Goal: Obtain resource: Obtain resource

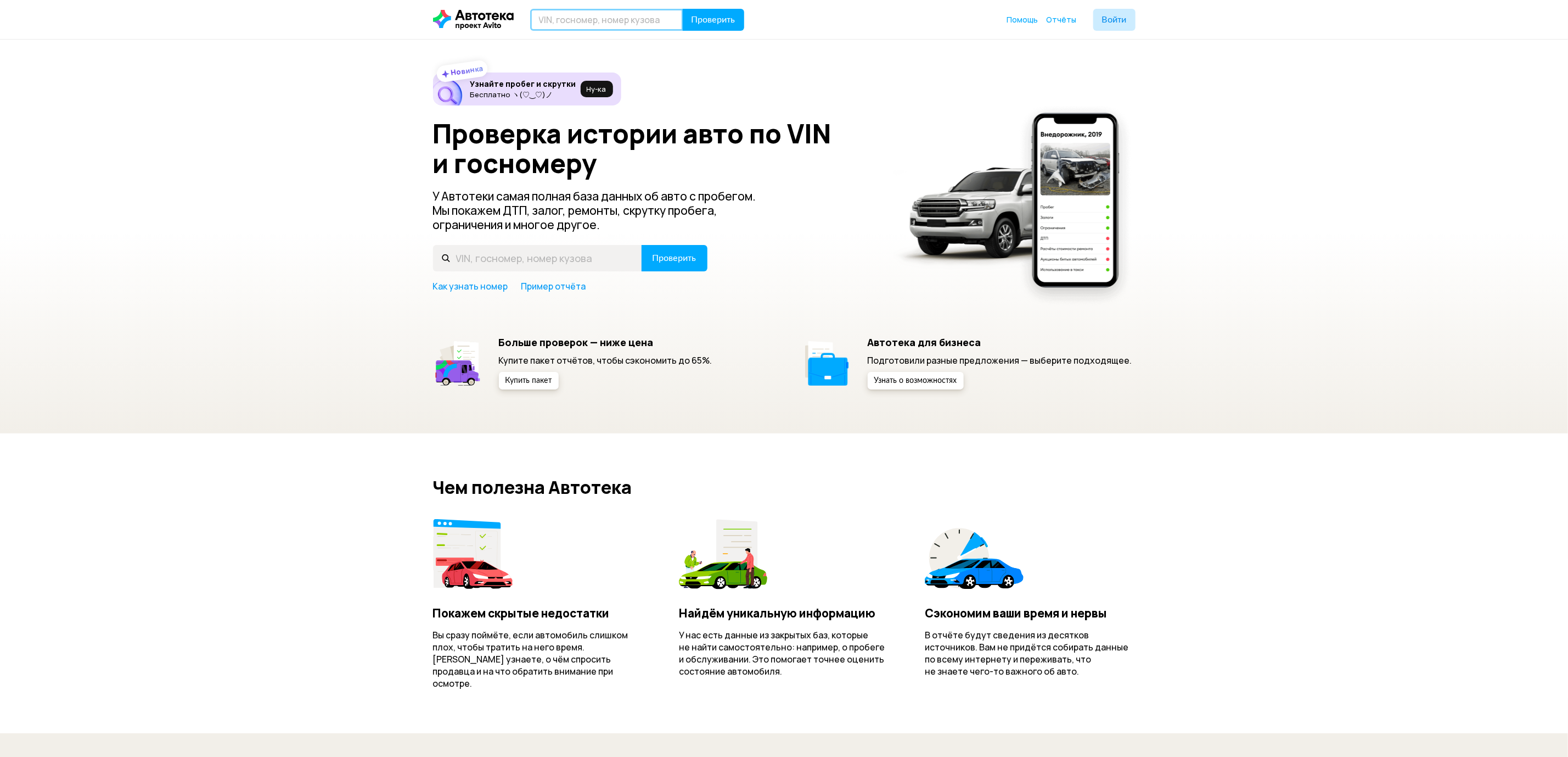
click at [616, 28] on input "text" at bounding box center [606, 19] width 153 height 22
paste input "YV1LC68ACJ1330517"
type input "YV1LC68ACJ1330517"
click at [722, 23] on span "Проверить" at bounding box center [713, 19] width 44 height 9
click at [629, 13] on input "text" at bounding box center [606, 19] width 153 height 22
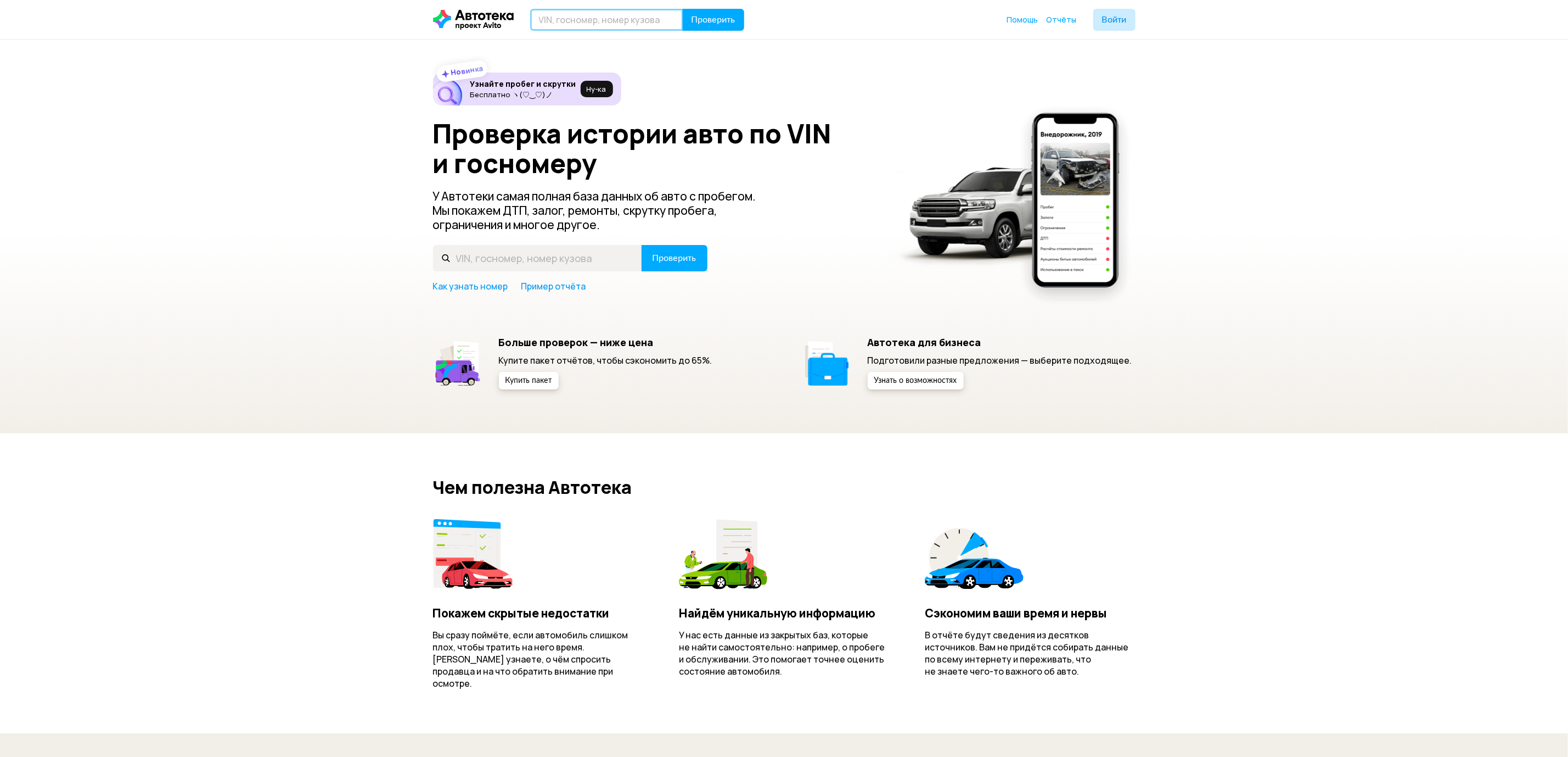
paste input "YV1LC68ACJ1330517"
type input "YV1LC68ACJ1330517"
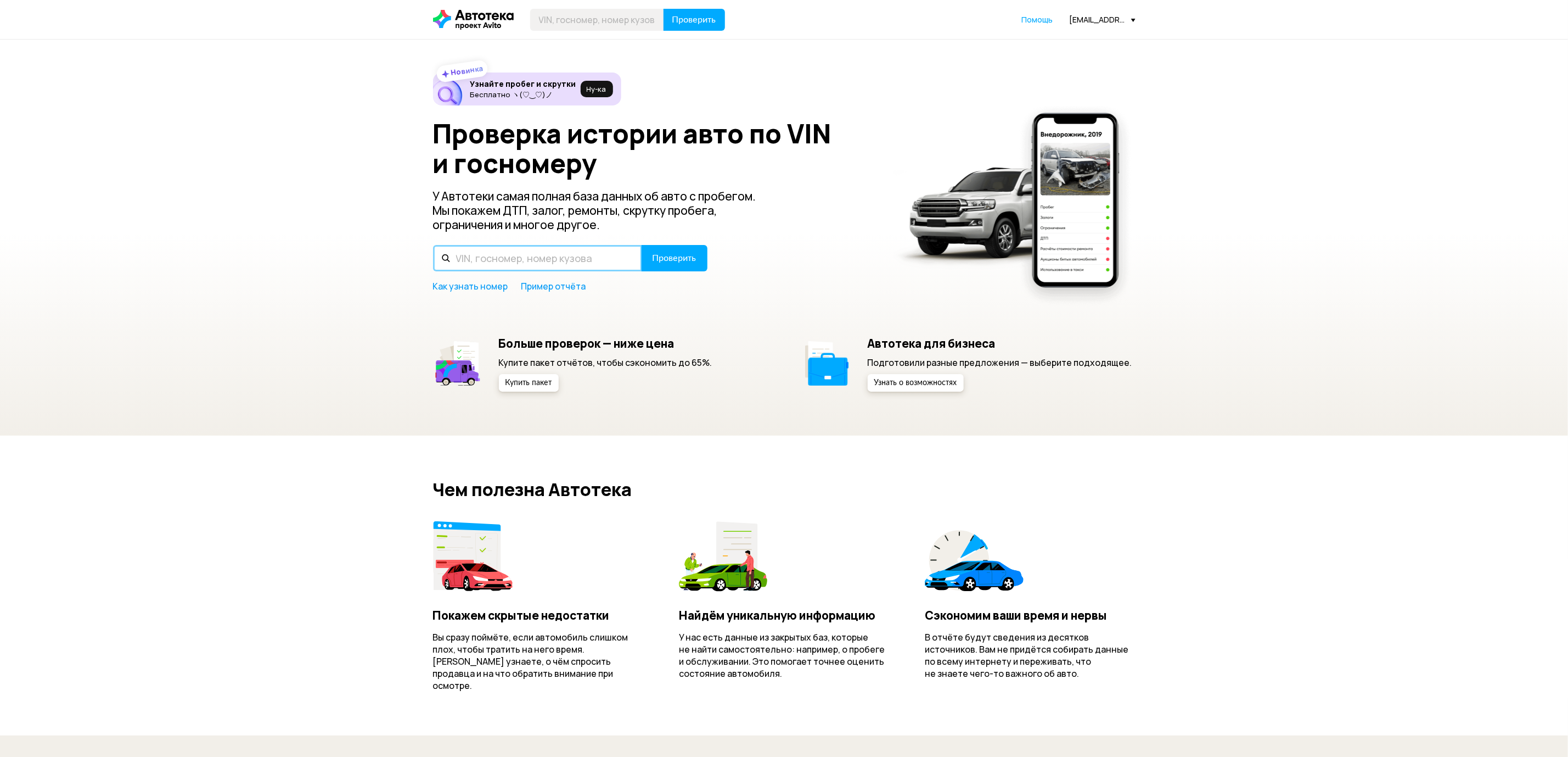
click at [510, 257] on input "text" at bounding box center [538, 258] width 209 height 27
paste input "YV1LC68ACJ1330517"
type input "YV1LC68ACJ1330517"
click at [647, 251] on button "Проверить" at bounding box center [674, 258] width 66 height 27
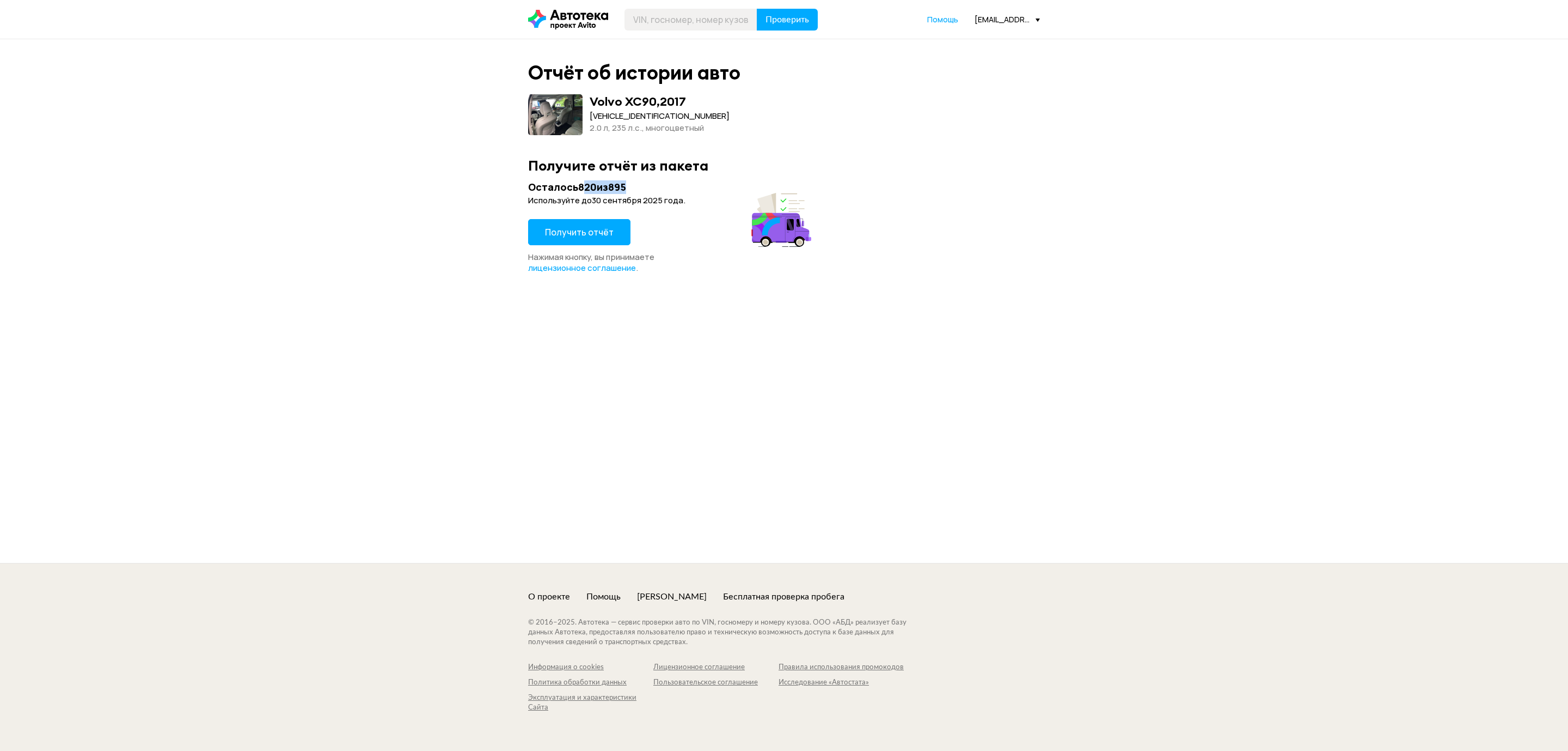
drag, startPoint x: 585, startPoint y: 187, endPoint x: 891, endPoint y: 49, distance: 335.7
click at [697, 166] on div "Получите отчёт из пакета Осталось 820 из 895 Используйте до 30 сентября 2025 го…" at bounding box center [784, 215] width 512 height 117
click at [1057, 19] on header "Проверить Помощь d.reulec@freshauto.ru" at bounding box center [784, 19] width 1568 height 39
click at [1036, 25] on div "Проверить Помощь d.reulec@freshauto.ru" at bounding box center [784, 19] width 523 height 22
click at [1028, 22] on div "[EMAIL_ADDRESS][DOMAIN_NAME]" at bounding box center [1007, 19] width 66 height 10
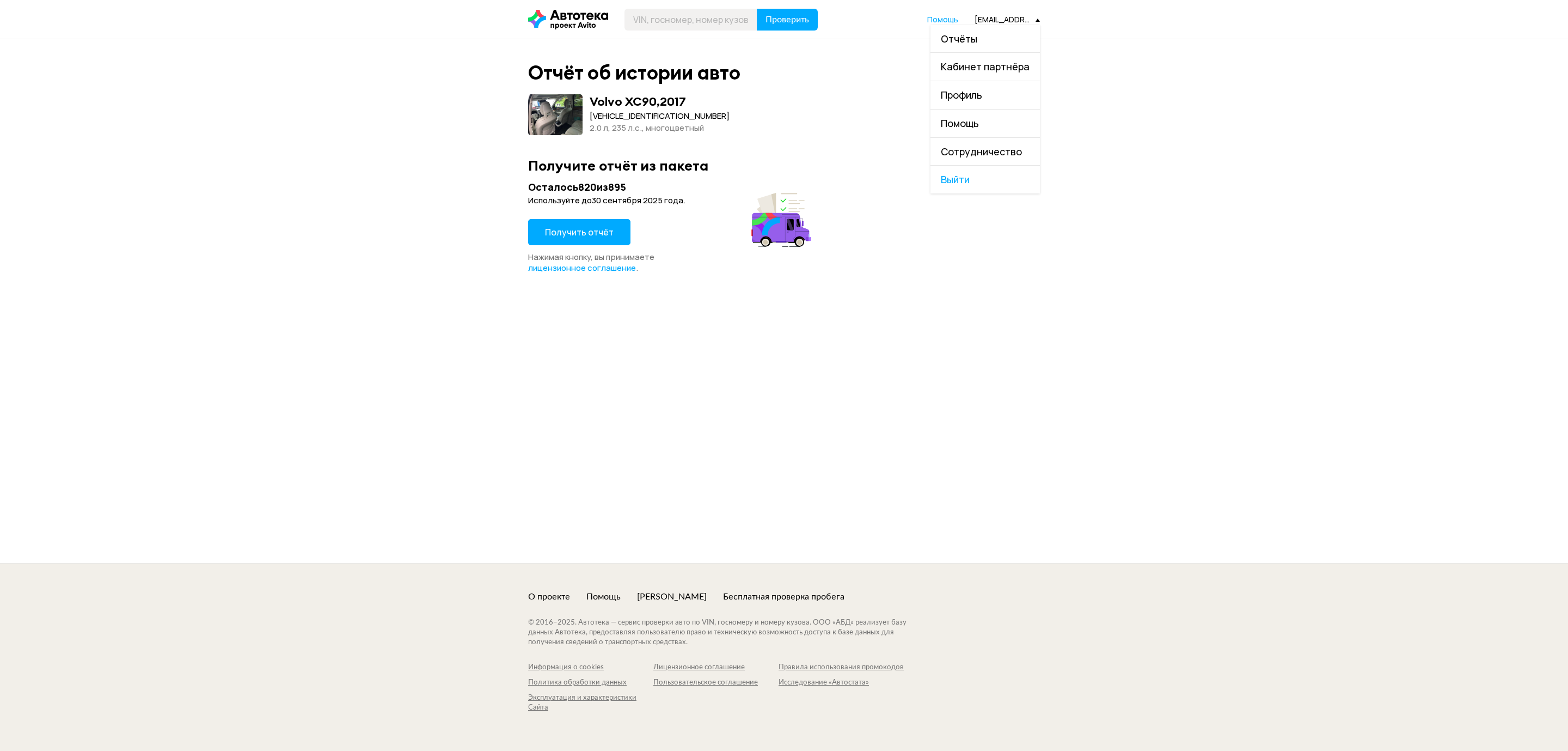
click at [1110, 118] on div "Отчёт об истории авто Volvo XC90 , 2017 YV1LC68ACJ1330517 2.0 л, 235 л.c., мног…" at bounding box center [784, 301] width 1568 height 524
click at [596, 230] on span "Получить отчёт" at bounding box center [579, 231] width 69 height 12
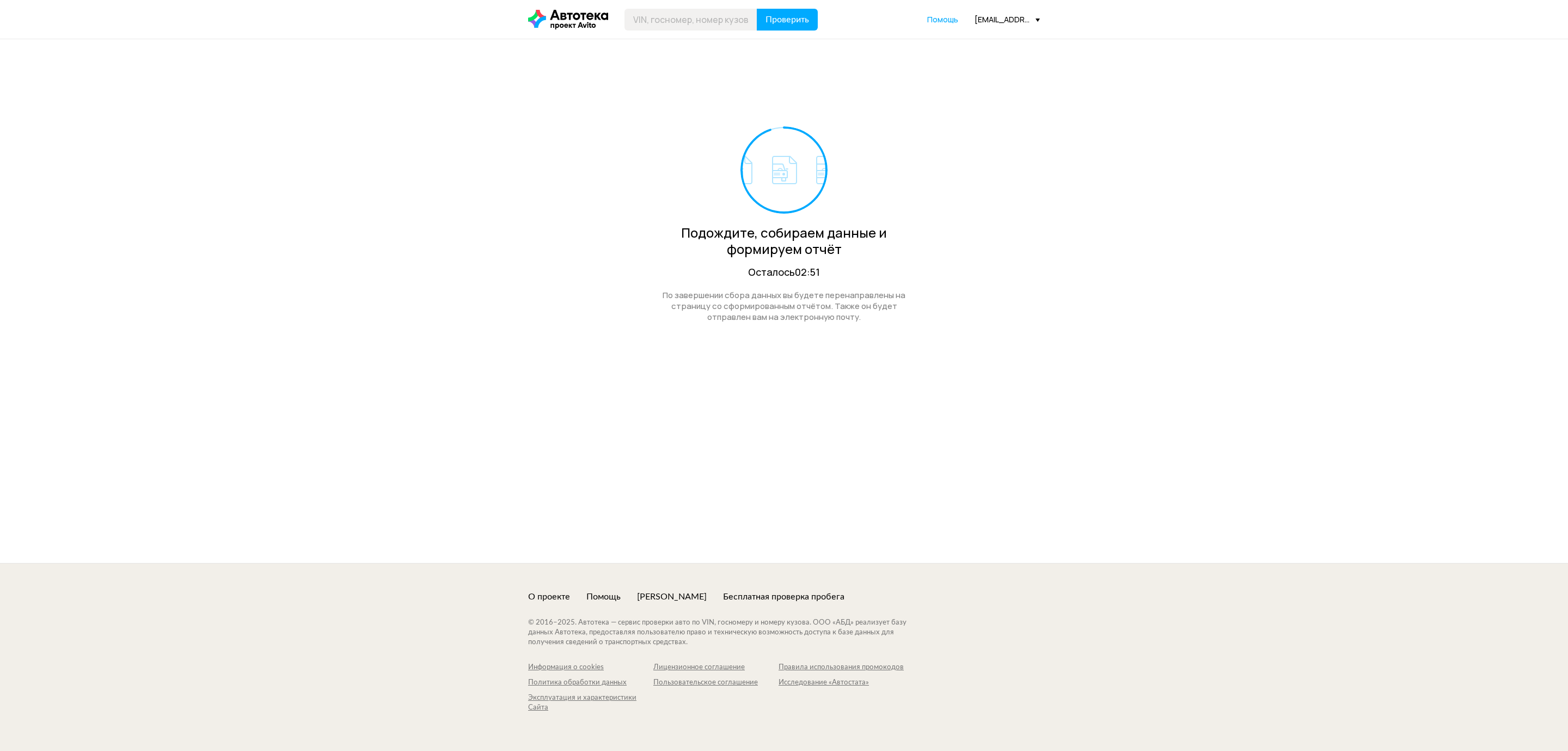
click at [1012, 20] on div "[EMAIL_ADDRESS][DOMAIN_NAME]" at bounding box center [1007, 19] width 66 height 10
click at [1118, 39] on div "Подождите, собираем данные и формируем отчёт Осталось 02:46 По завершении сбора…" at bounding box center [784, 301] width 1568 height 524
click at [1007, 18] on div "[EMAIL_ADDRESS][DOMAIN_NAME]" at bounding box center [1007, 19] width 66 height 10
drag, startPoint x: 850, startPoint y: 165, endPoint x: 788, endPoint y: 189, distance: 66.5
click at [845, 170] on div "Подождите, собираем данные и формируем отчёт Осталось 02:37" at bounding box center [784, 202] width 267 height 152
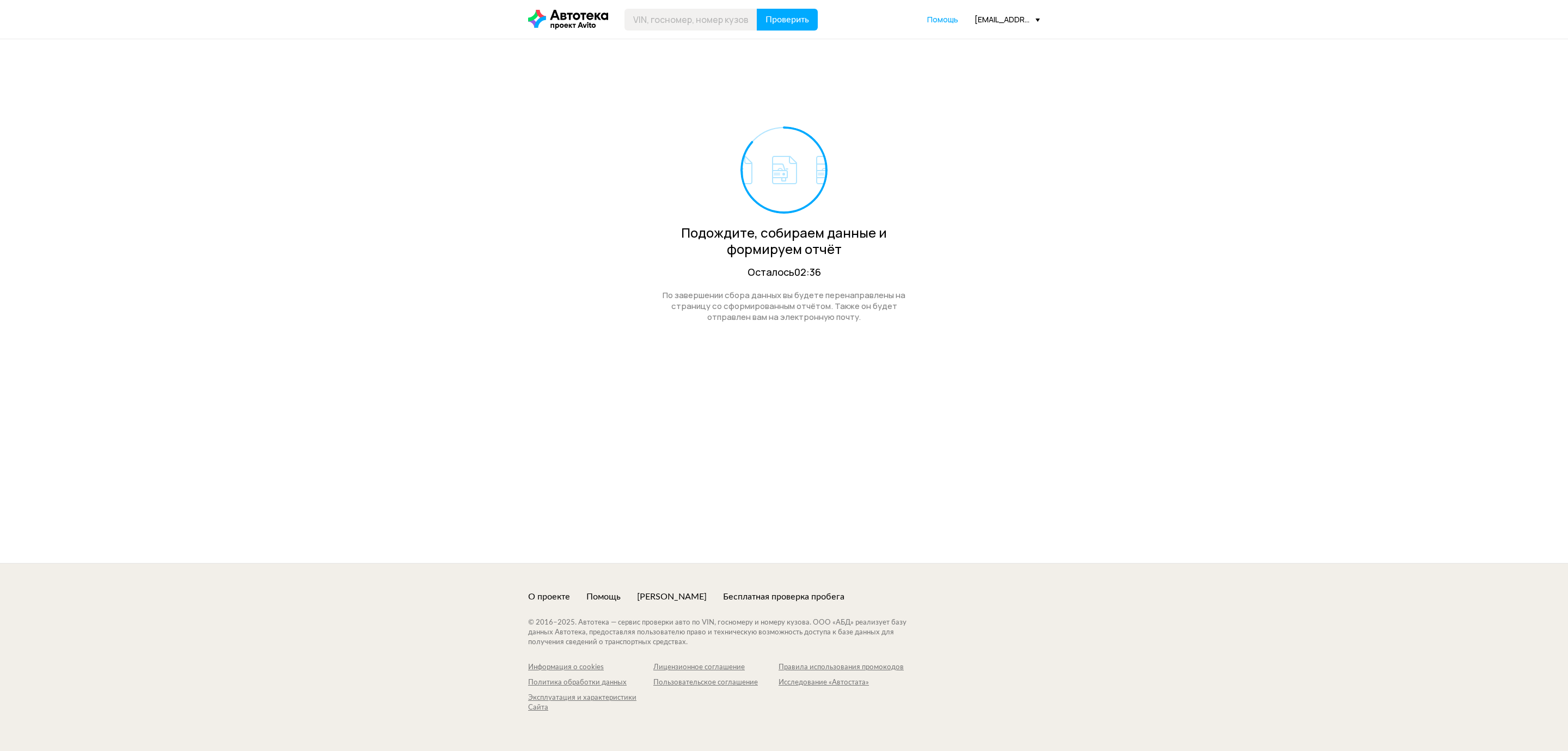
click at [783, 189] on circle at bounding box center [784, 170] width 85 height 85
click at [1019, 19] on div "[EMAIL_ADDRESS][DOMAIN_NAME]" at bounding box center [1007, 19] width 66 height 10
click at [824, 167] on circle at bounding box center [784, 170] width 85 height 85
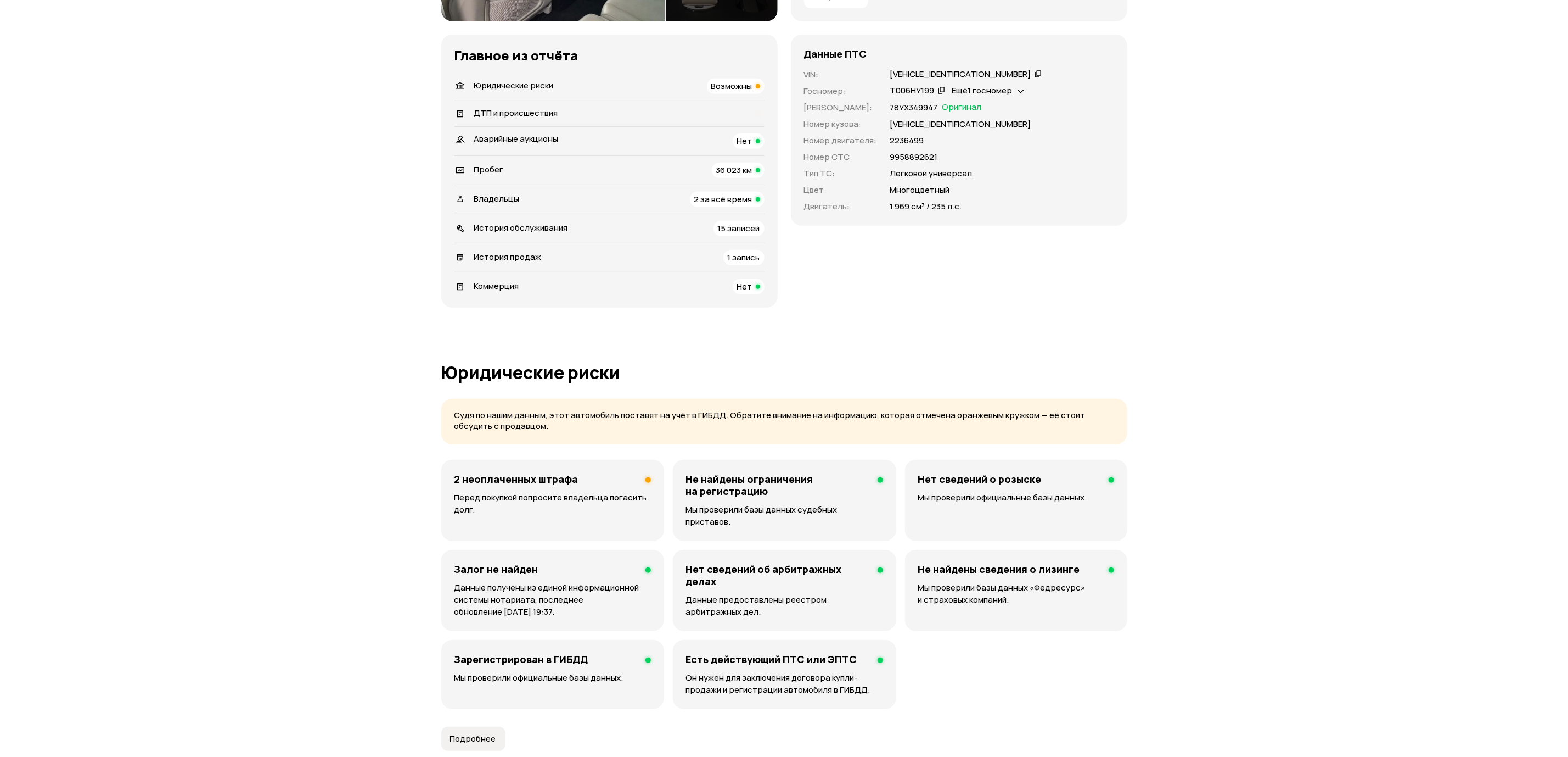
scroll to position [330, 0]
click at [708, 112] on div "ДТП и происшествия" at bounding box center [609, 112] width 310 height 12
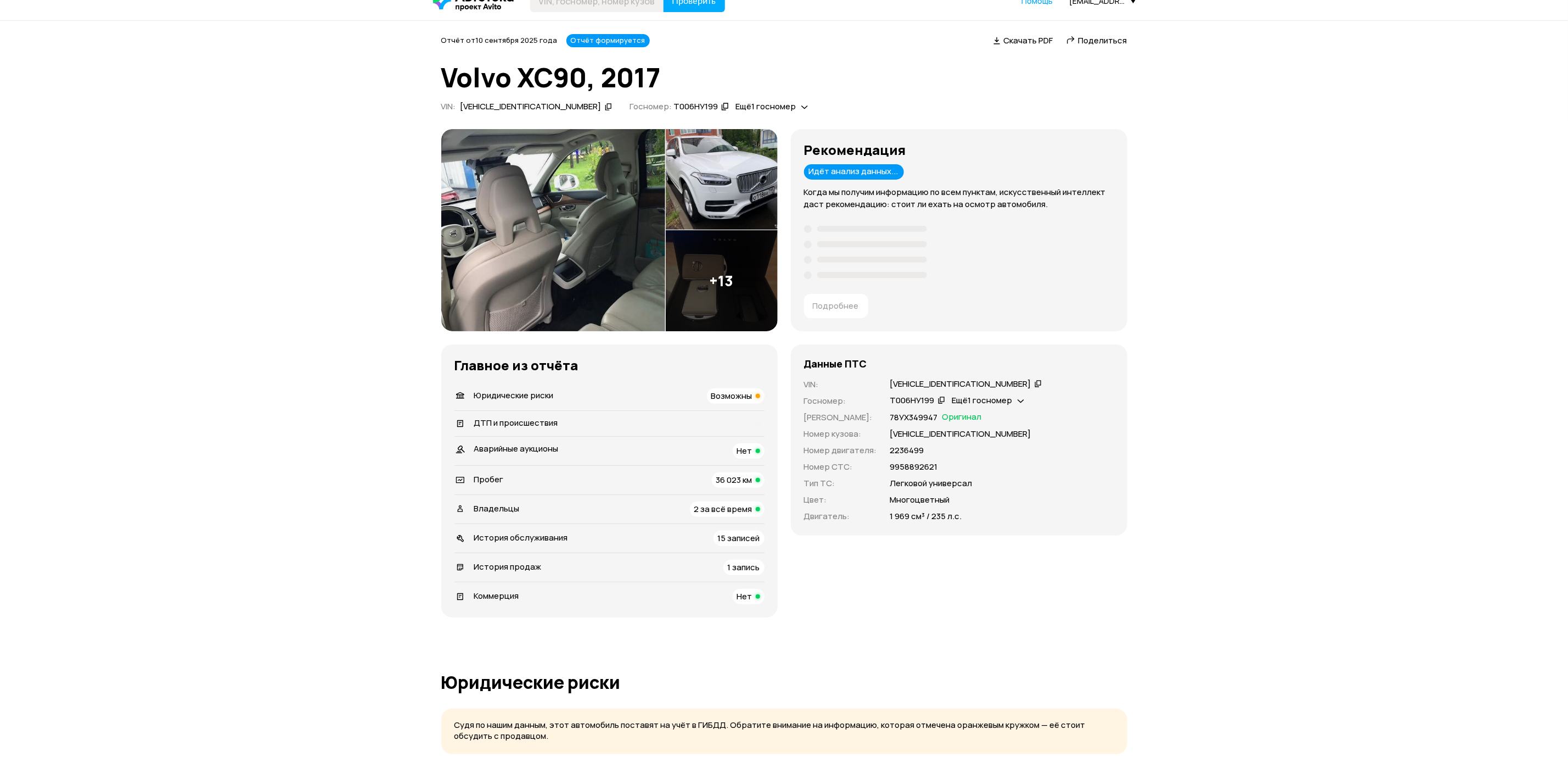
scroll to position [0, 0]
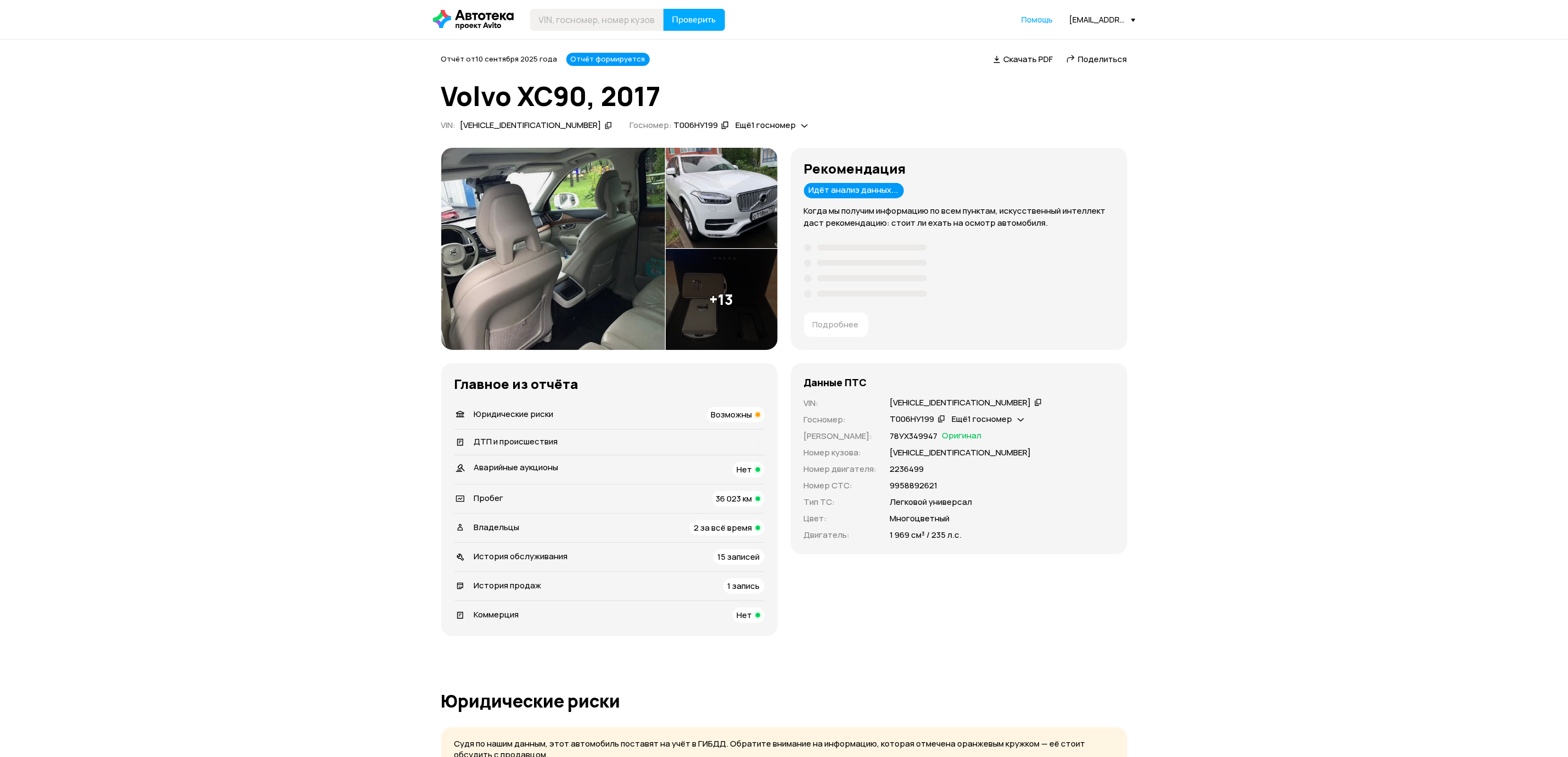
click at [1107, 56] on span "Поделиться" at bounding box center [1103, 58] width 49 height 12
drag, startPoint x: 938, startPoint y: 223, endPoint x: 1050, endPoint y: -6, distance: 254.9
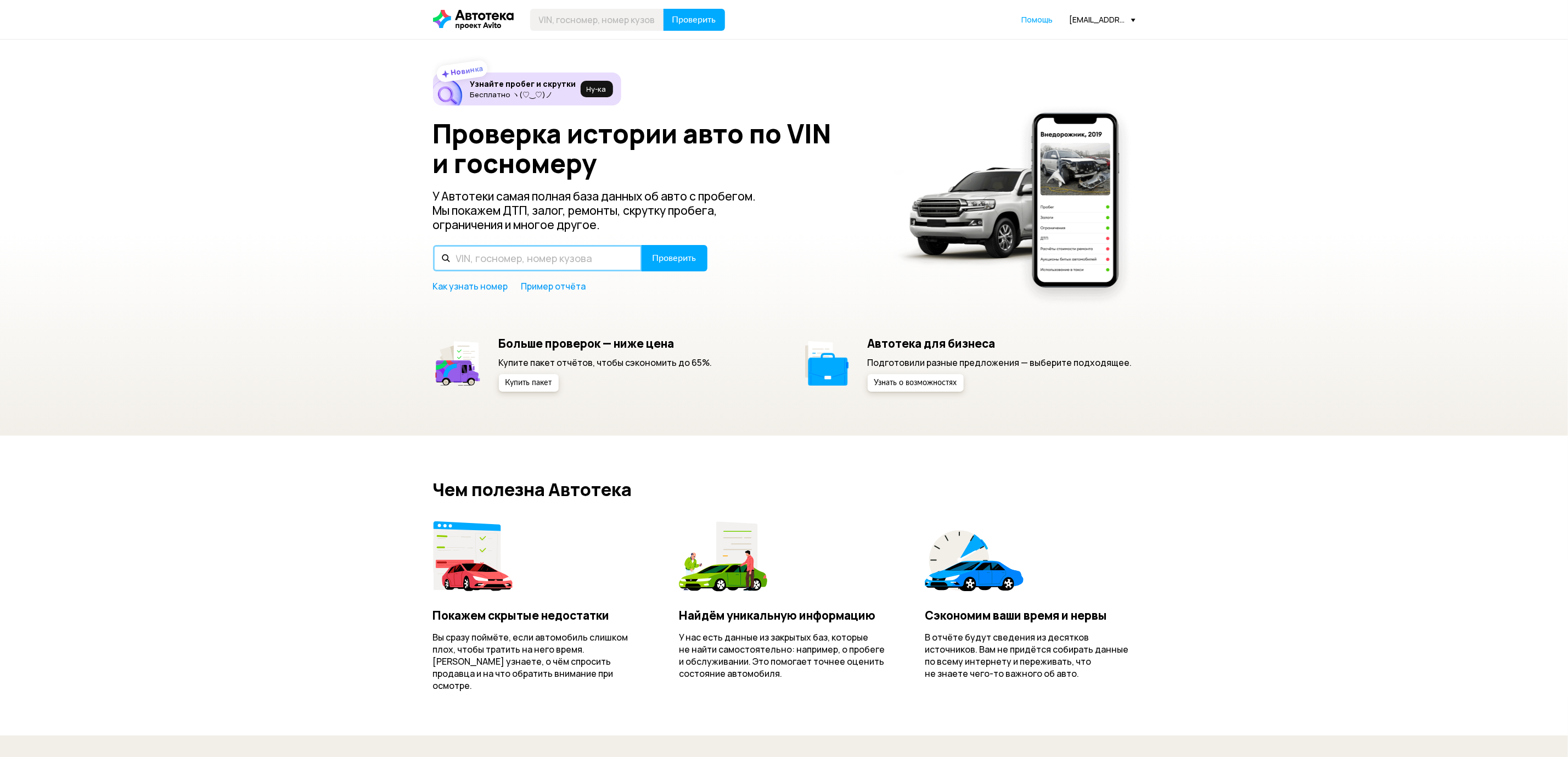
click at [608, 251] on input "text" at bounding box center [538, 258] width 209 height 27
type input "WDD2130421A465847"
click at [660, 254] on span "Проверить" at bounding box center [674, 257] width 44 height 9
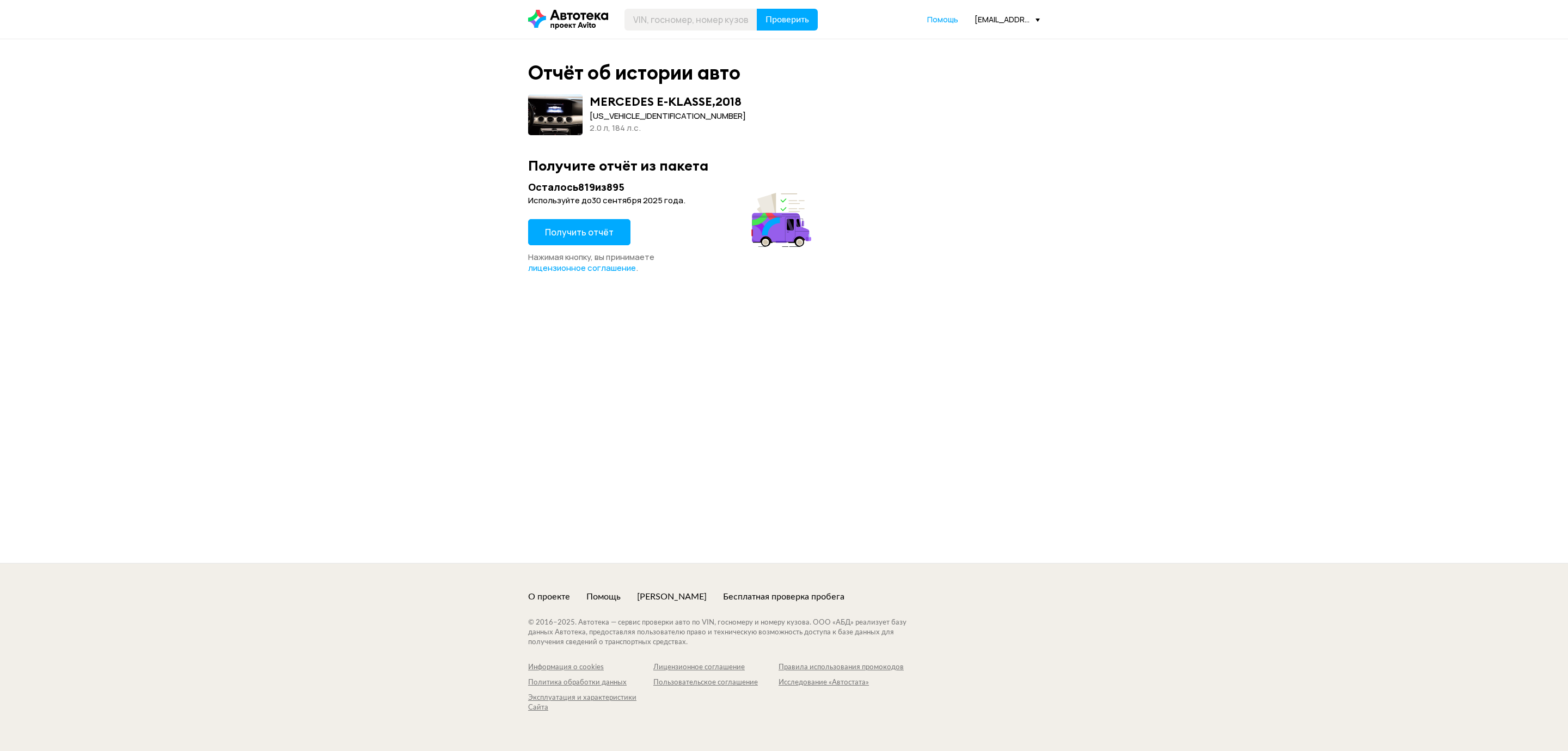
click at [584, 239] on button "Получить отчёт" at bounding box center [579, 232] width 102 height 26
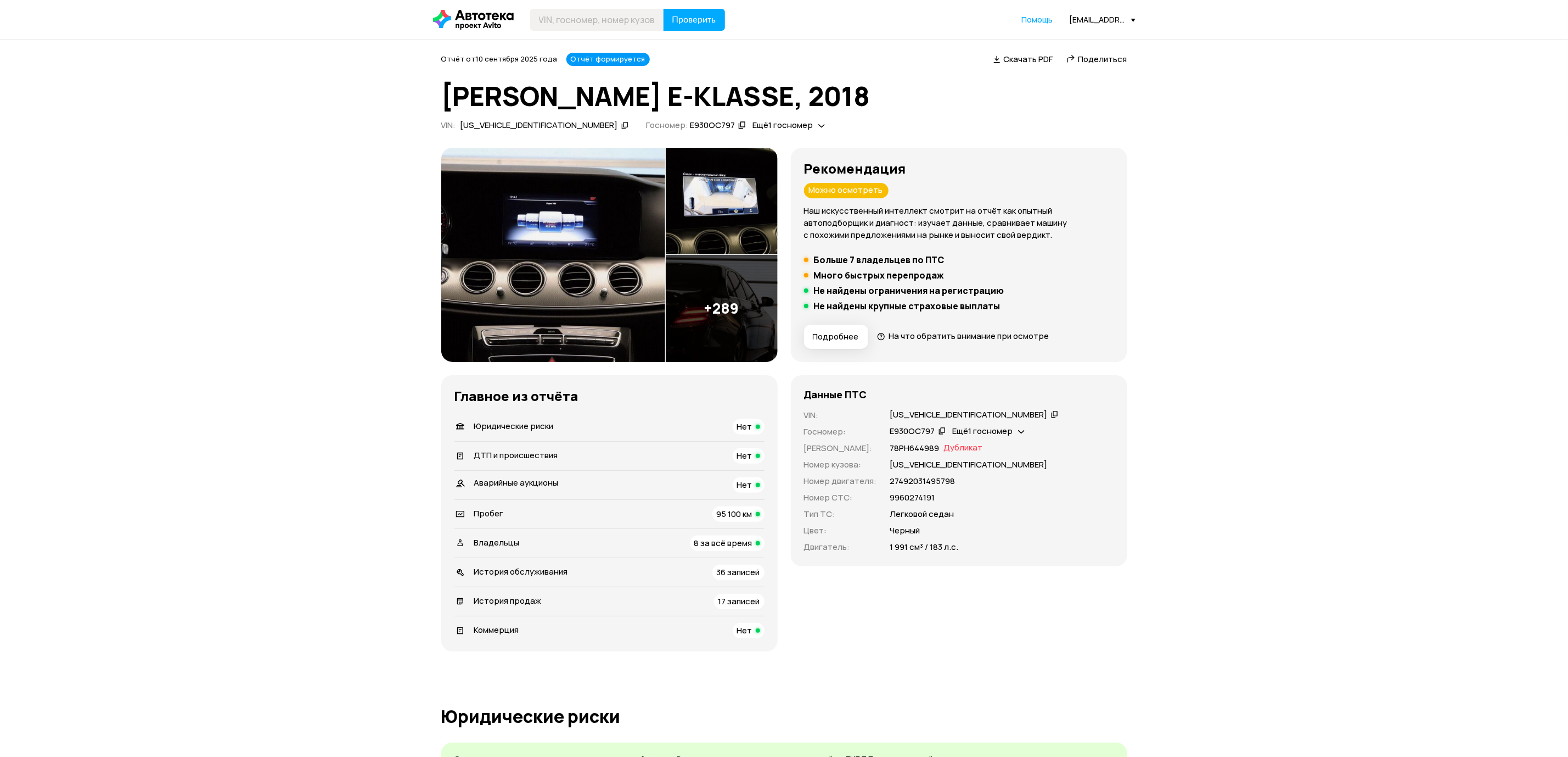
click at [1086, 55] on span "Поделиться" at bounding box center [1103, 58] width 49 height 12
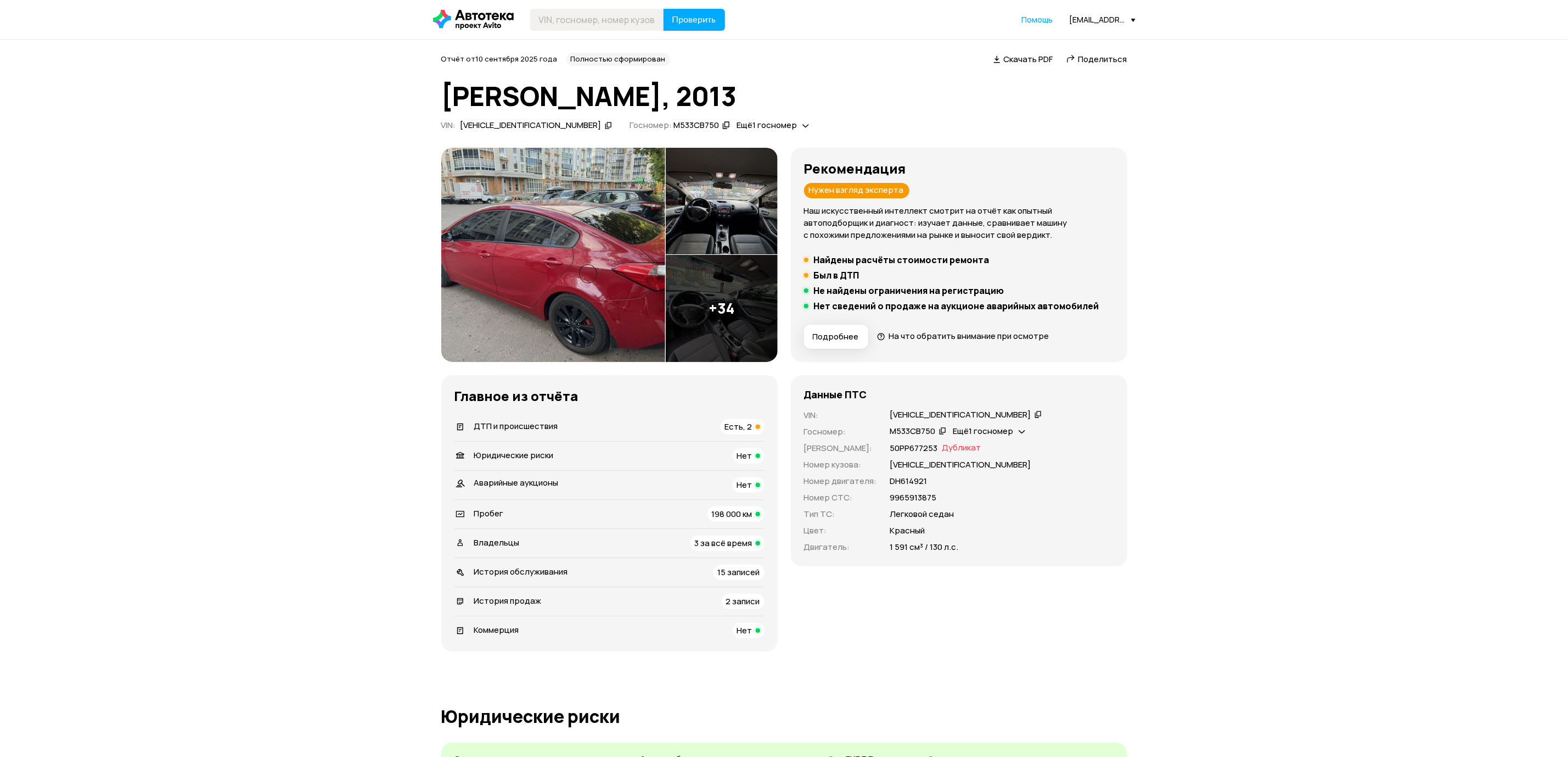
click at [759, 423] on div "Есть, 2" at bounding box center [743, 426] width 44 height 16
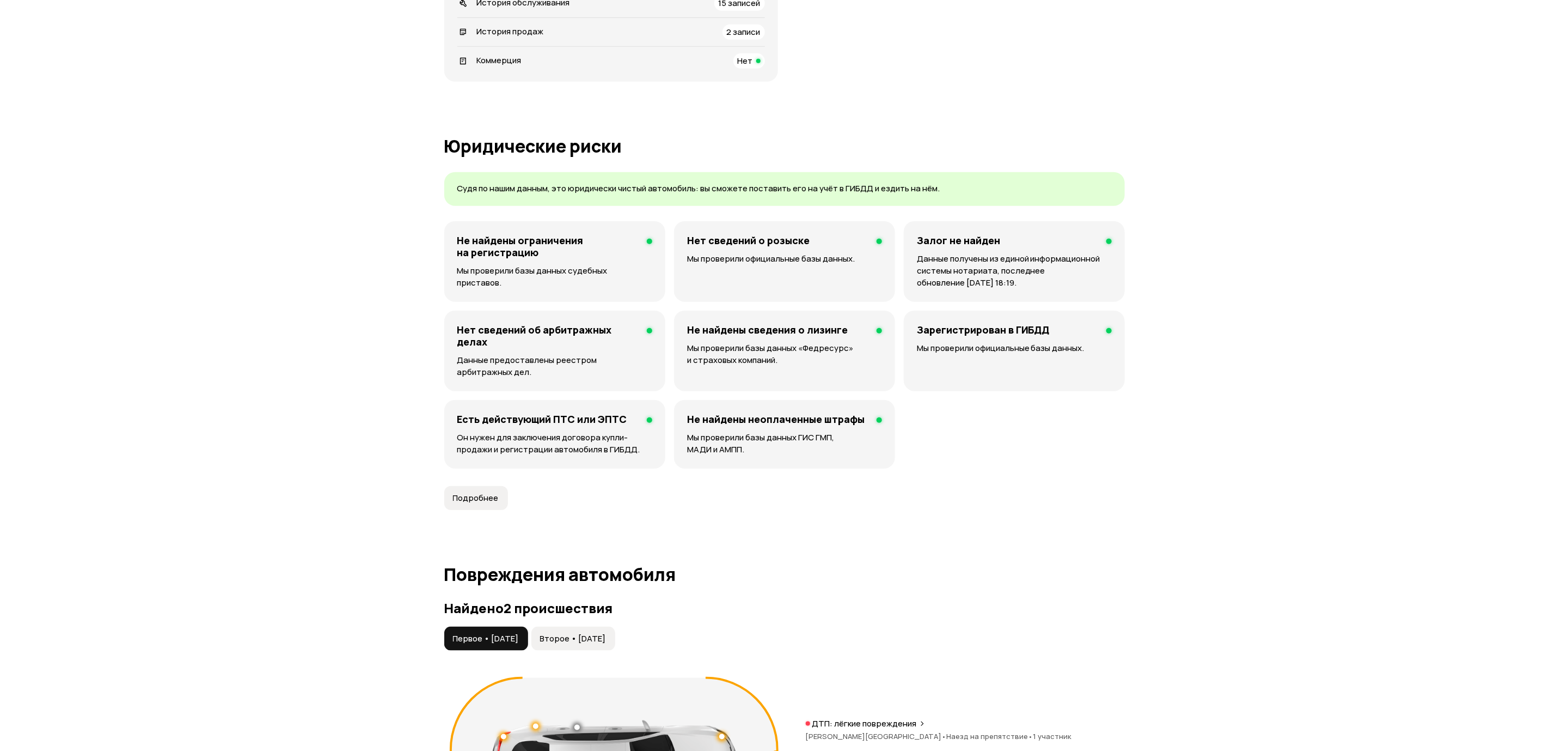
scroll to position [1131, 0]
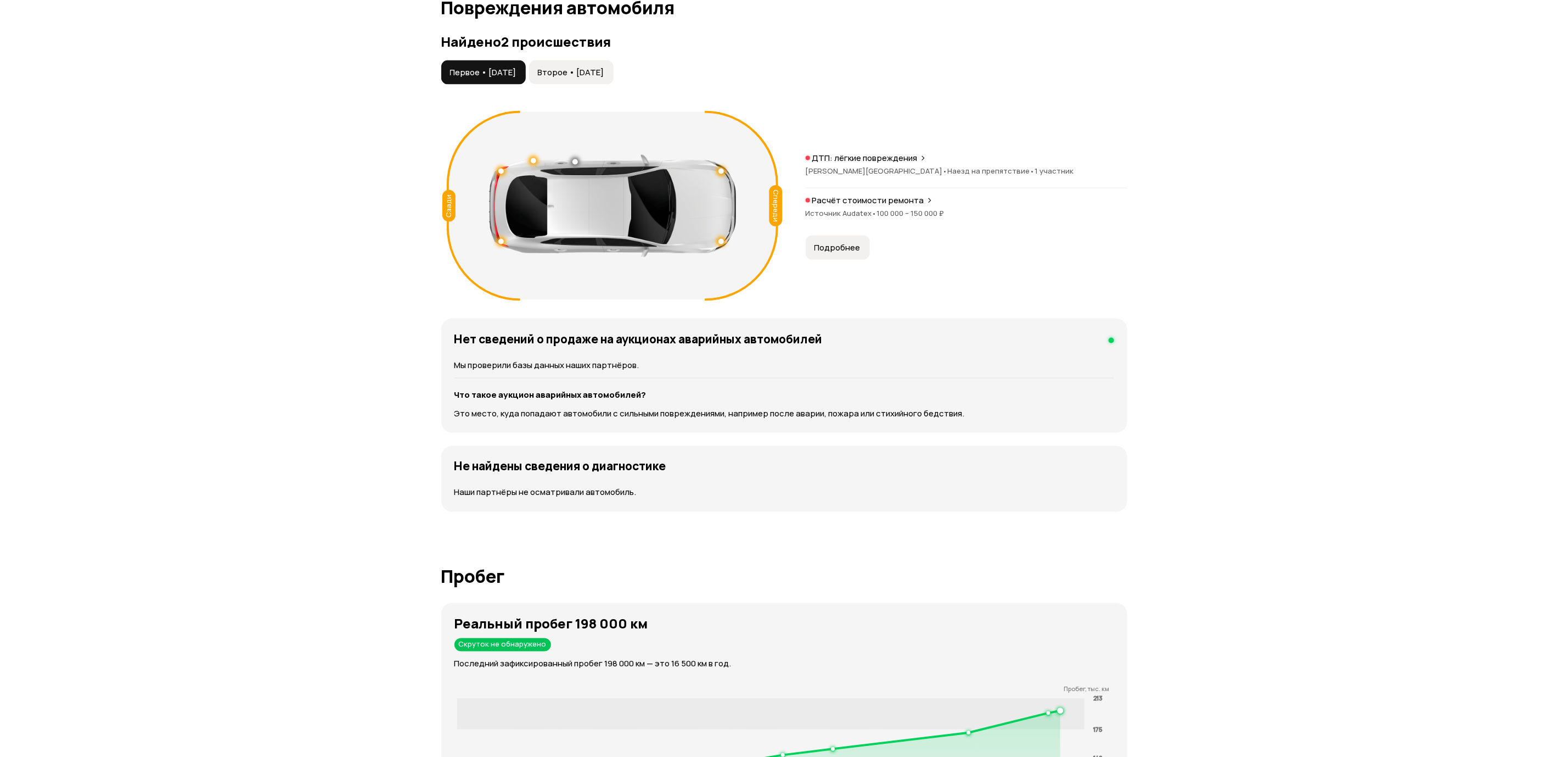
click at [839, 248] on span "Подробнее" at bounding box center [837, 248] width 46 height 11
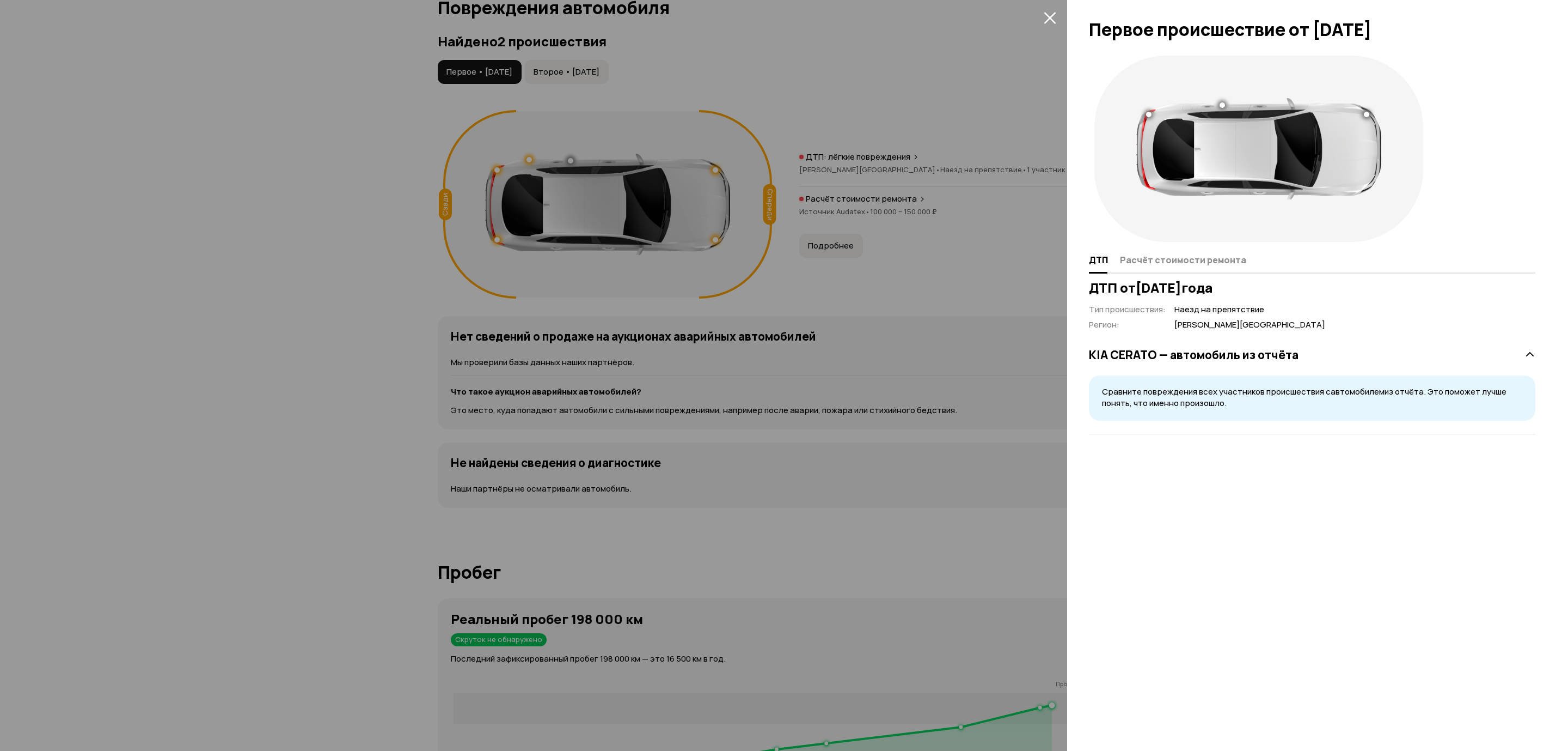
click at [1136, 246] on div at bounding box center [1259, 148] width 339 height 197
click at [1137, 252] on button "Расчёт стоимости ремонта" at bounding box center [1181, 259] width 130 height 21
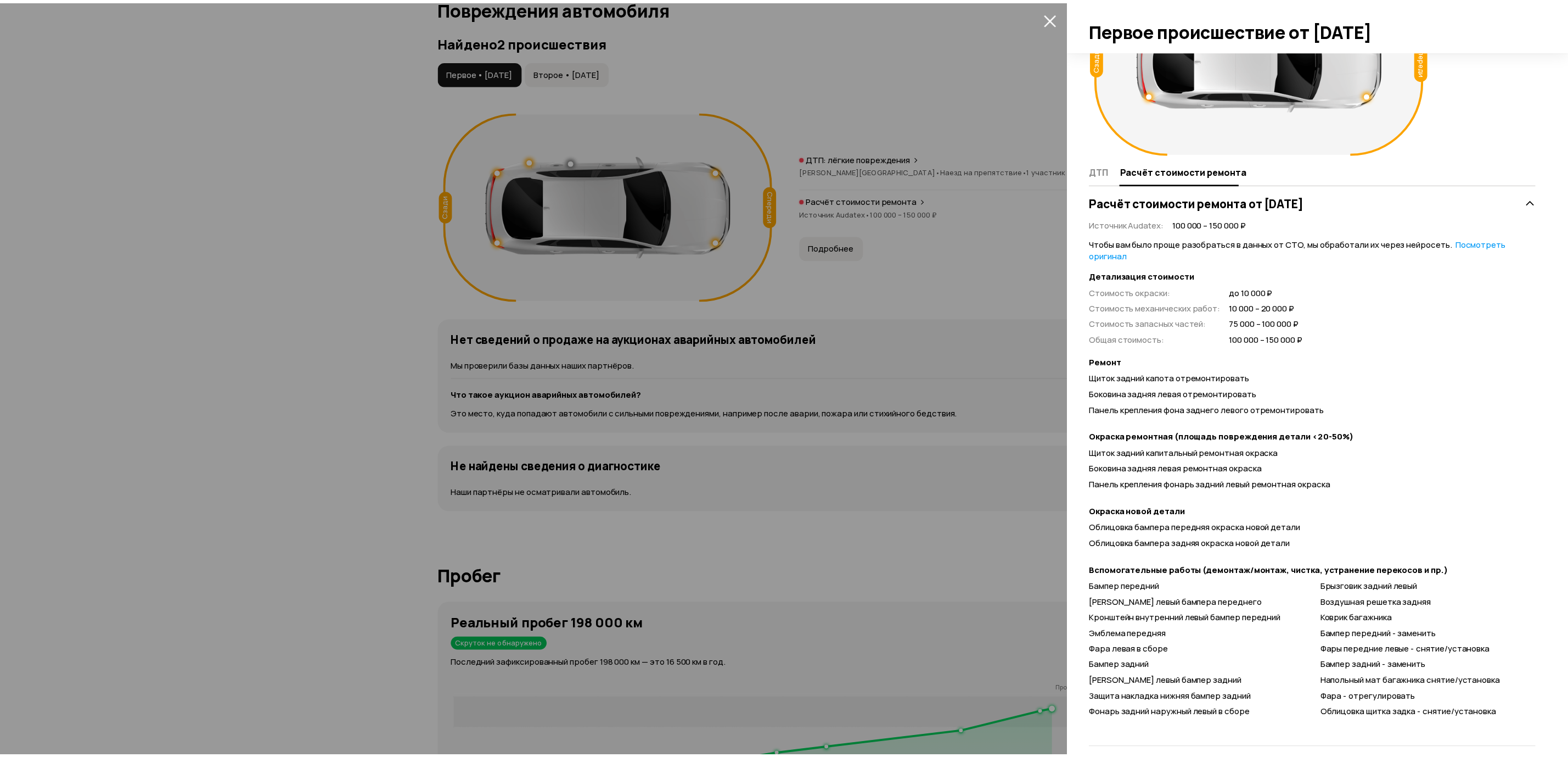
scroll to position [104, 0]
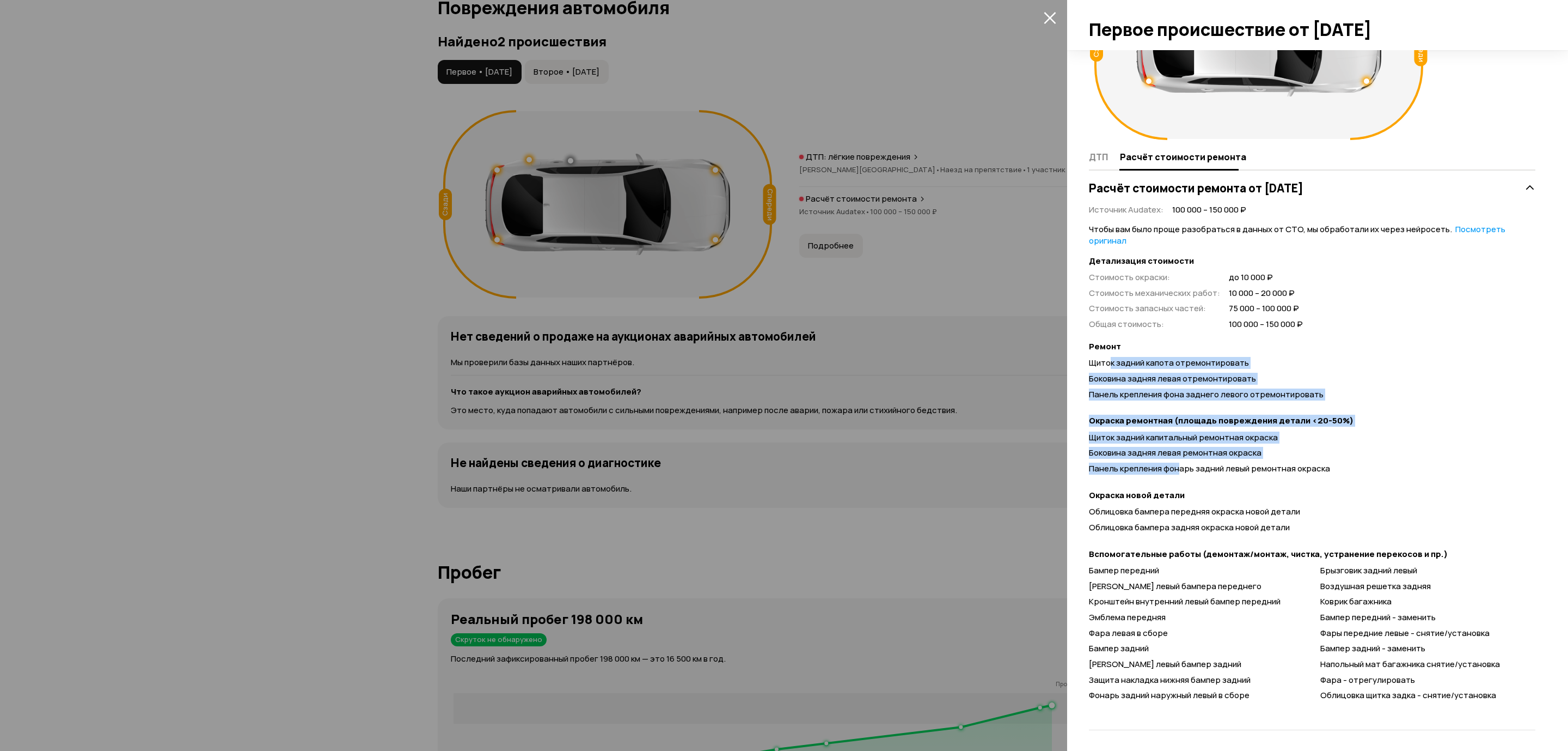
drag, startPoint x: 1111, startPoint y: 355, endPoint x: 1178, endPoint y: 464, distance: 127.9
click at [1178, 464] on div "Чтобы вам было проще разобраться в данных от СТО, мы обработали их через нейрос…" at bounding box center [1313, 464] width 447 height 482
click at [1178, 464] on span "Панель крепления фонарь задний левый ремонтная окраска" at bounding box center [1210, 468] width 241 height 12
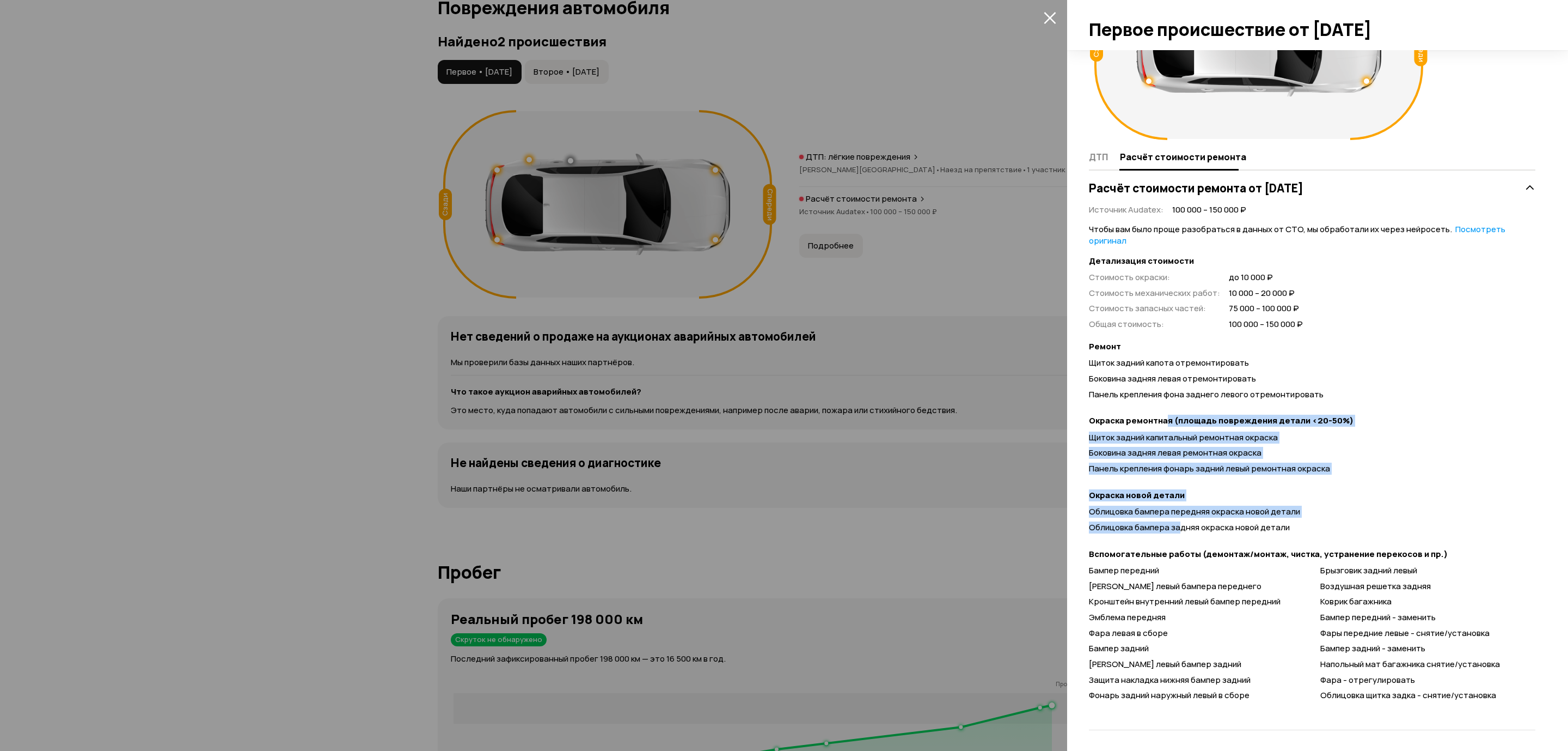
drag, startPoint x: 1164, startPoint y: 424, endPoint x: 1181, endPoint y: 530, distance: 107.4
click at [1181, 524] on div "Чтобы вам было проще разобраться в данных от СТО, мы обработали их через нейрос…" at bounding box center [1313, 464] width 447 height 482
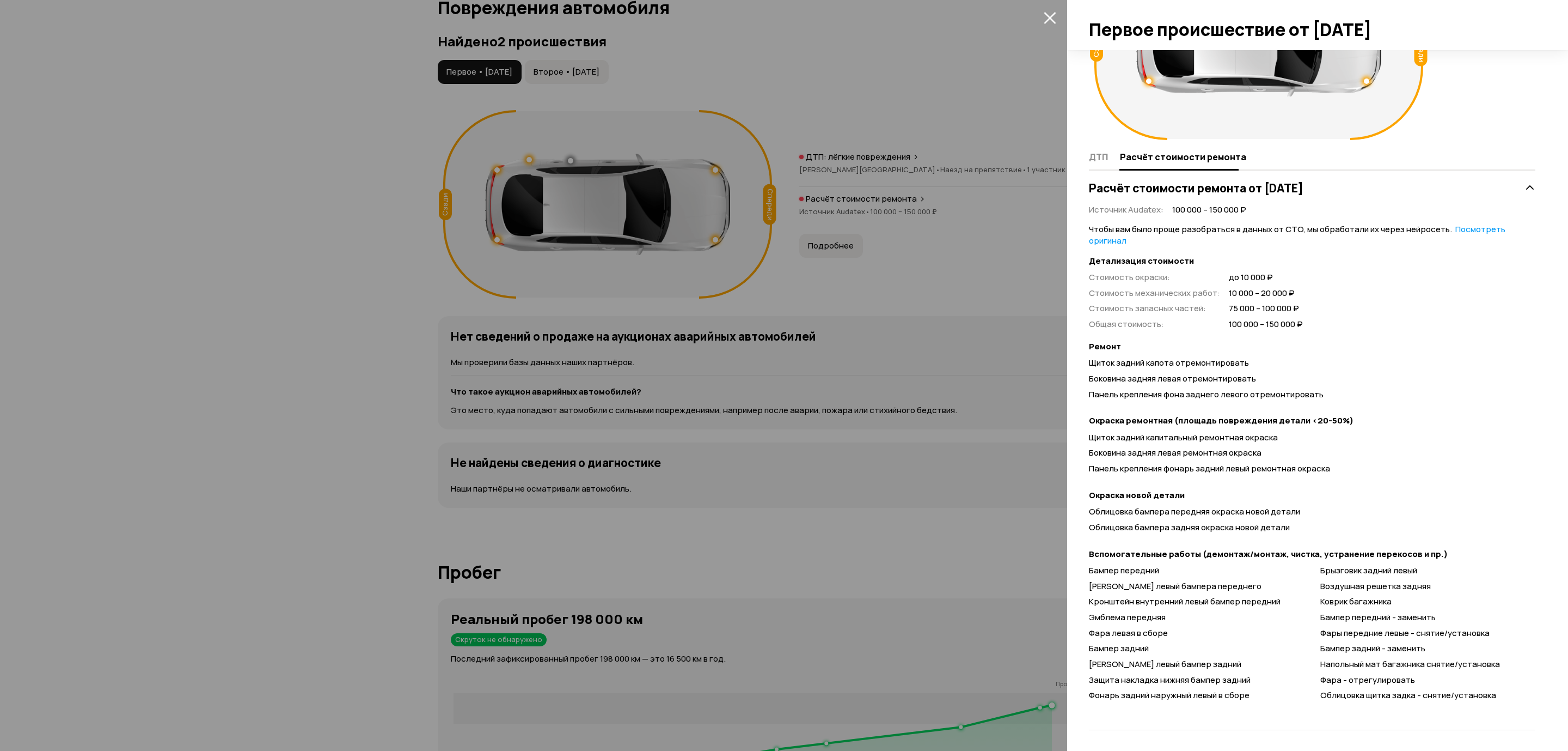
click at [1181, 530] on span "Облицовка бампера задняя окраска новой детали" at bounding box center [1190, 527] width 201 height 12
click at [972, 447] on div at bounding box center [784, 375] width 1568 height 751
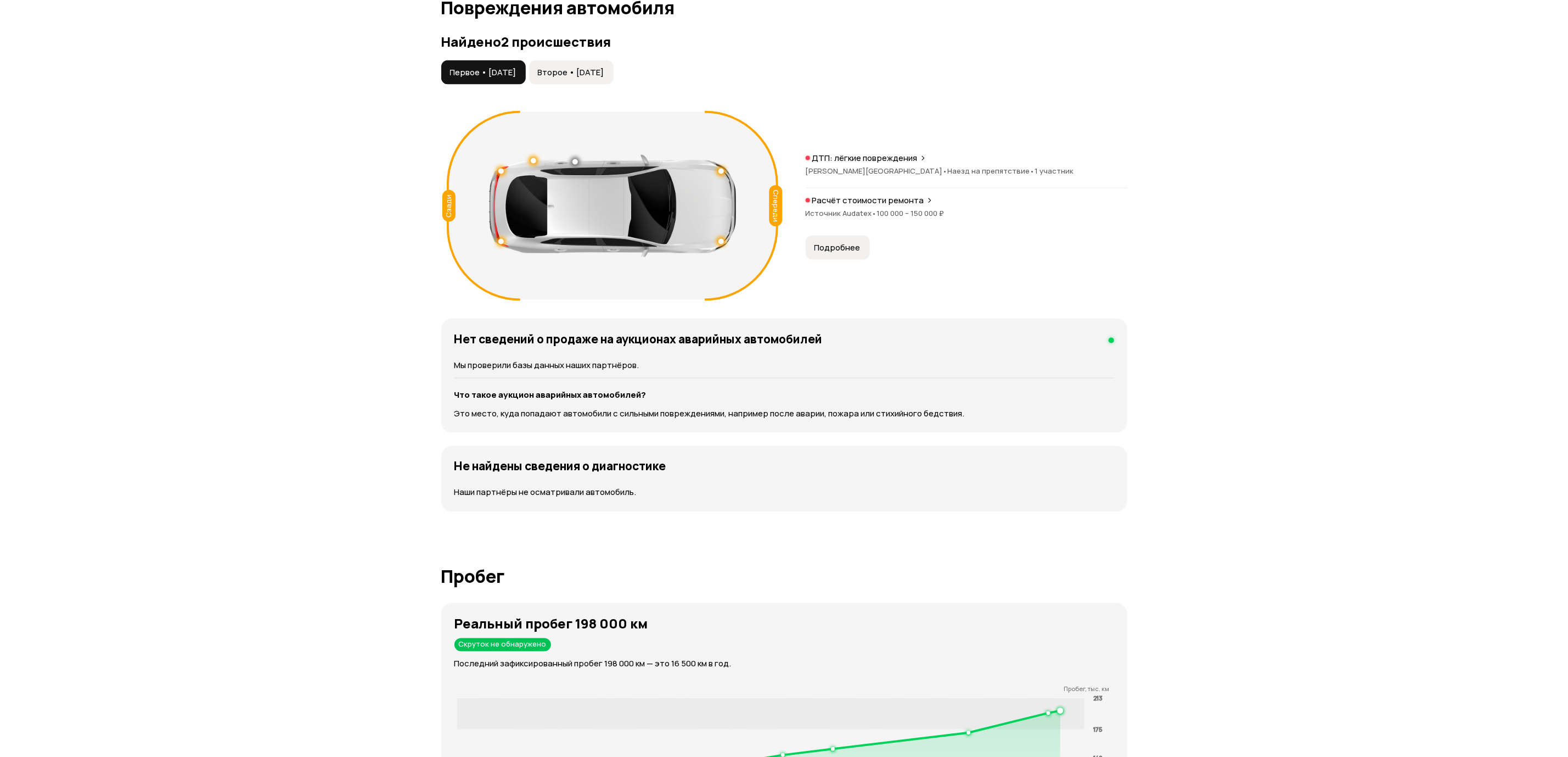
scroll to position [0, 0]
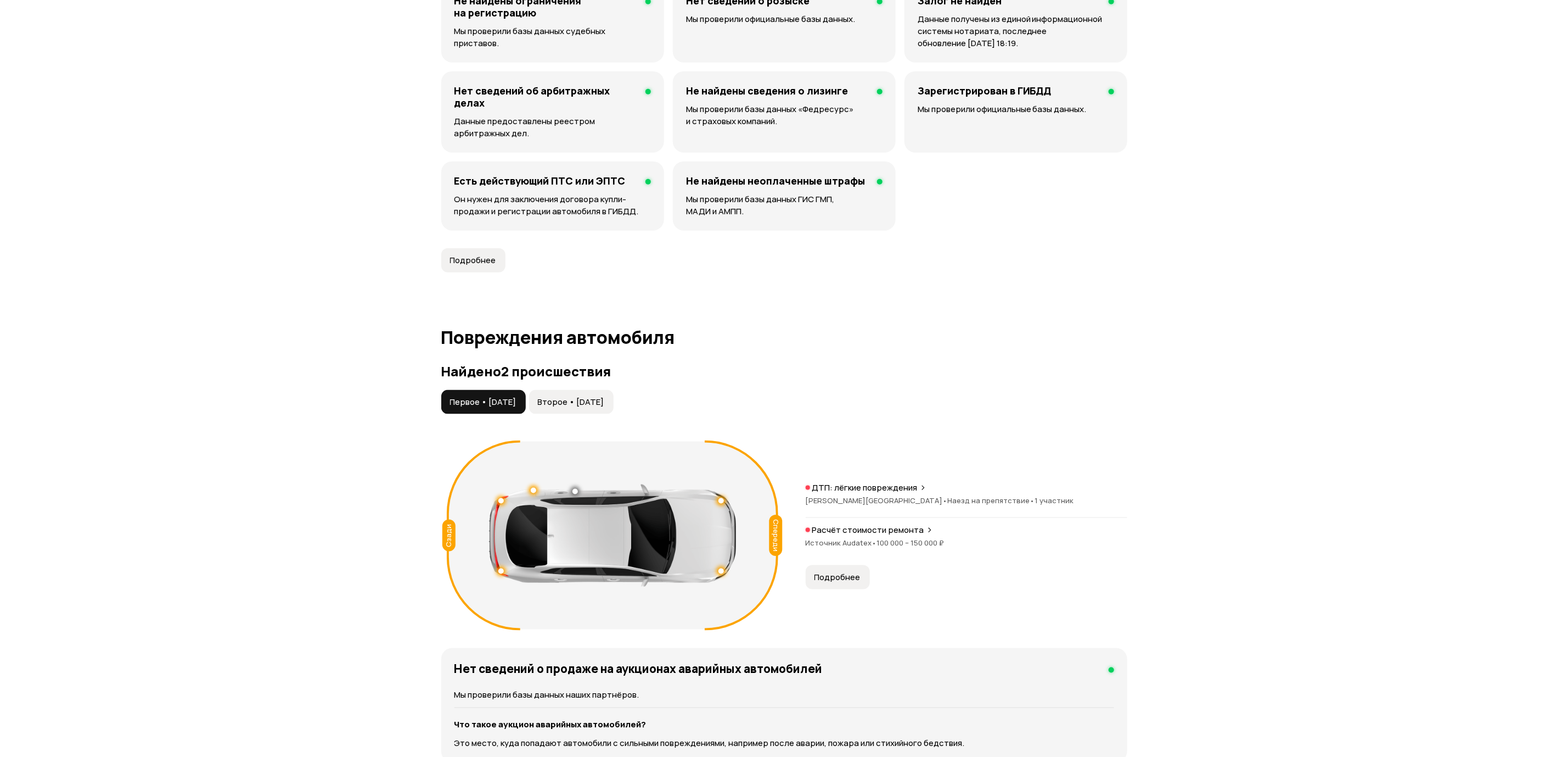
click at [581, 402] on span "Второе • [DATE]" at bounding box center [570, 401] width 66 height 11
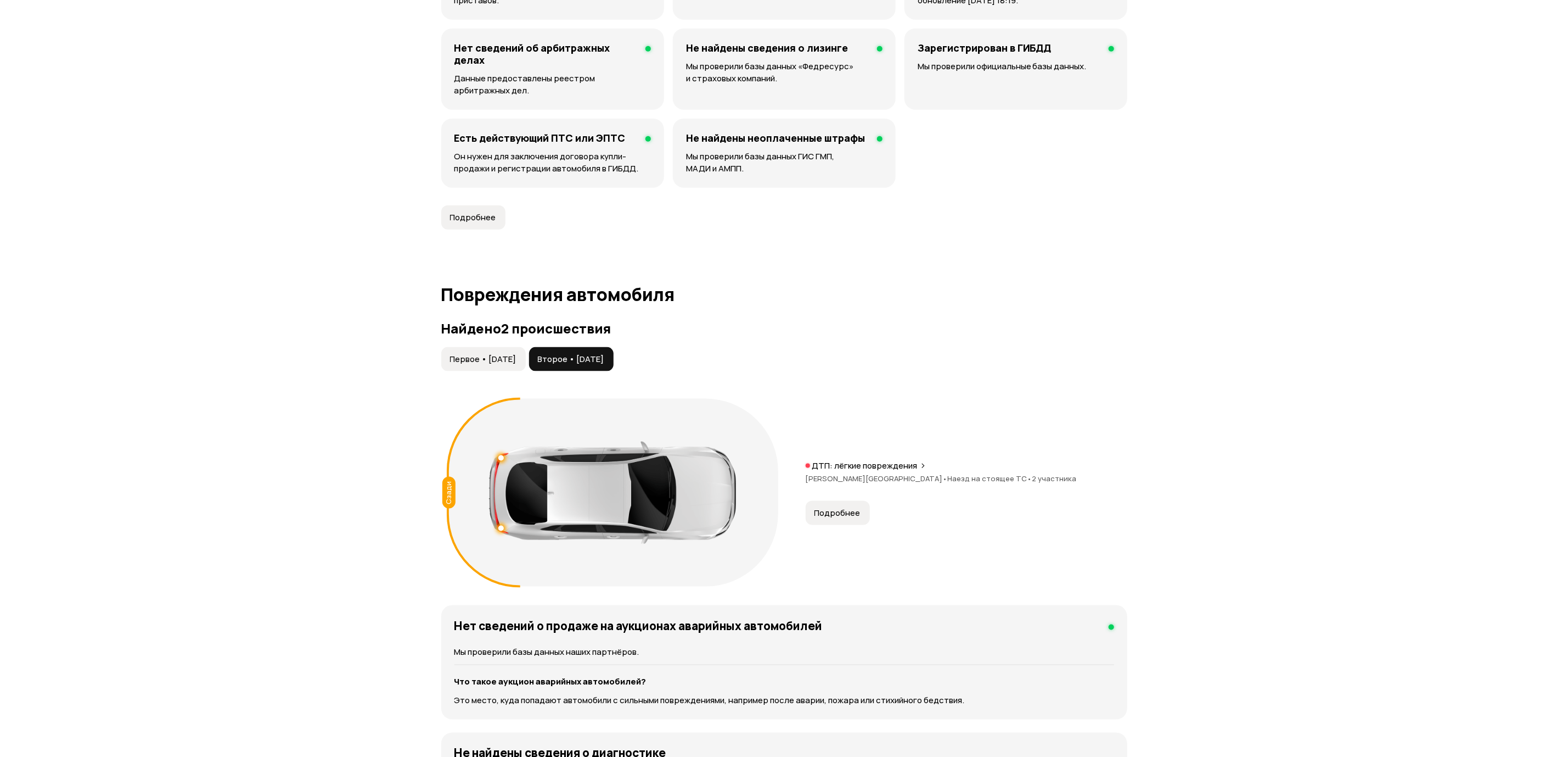
scroll to position [893, 0]
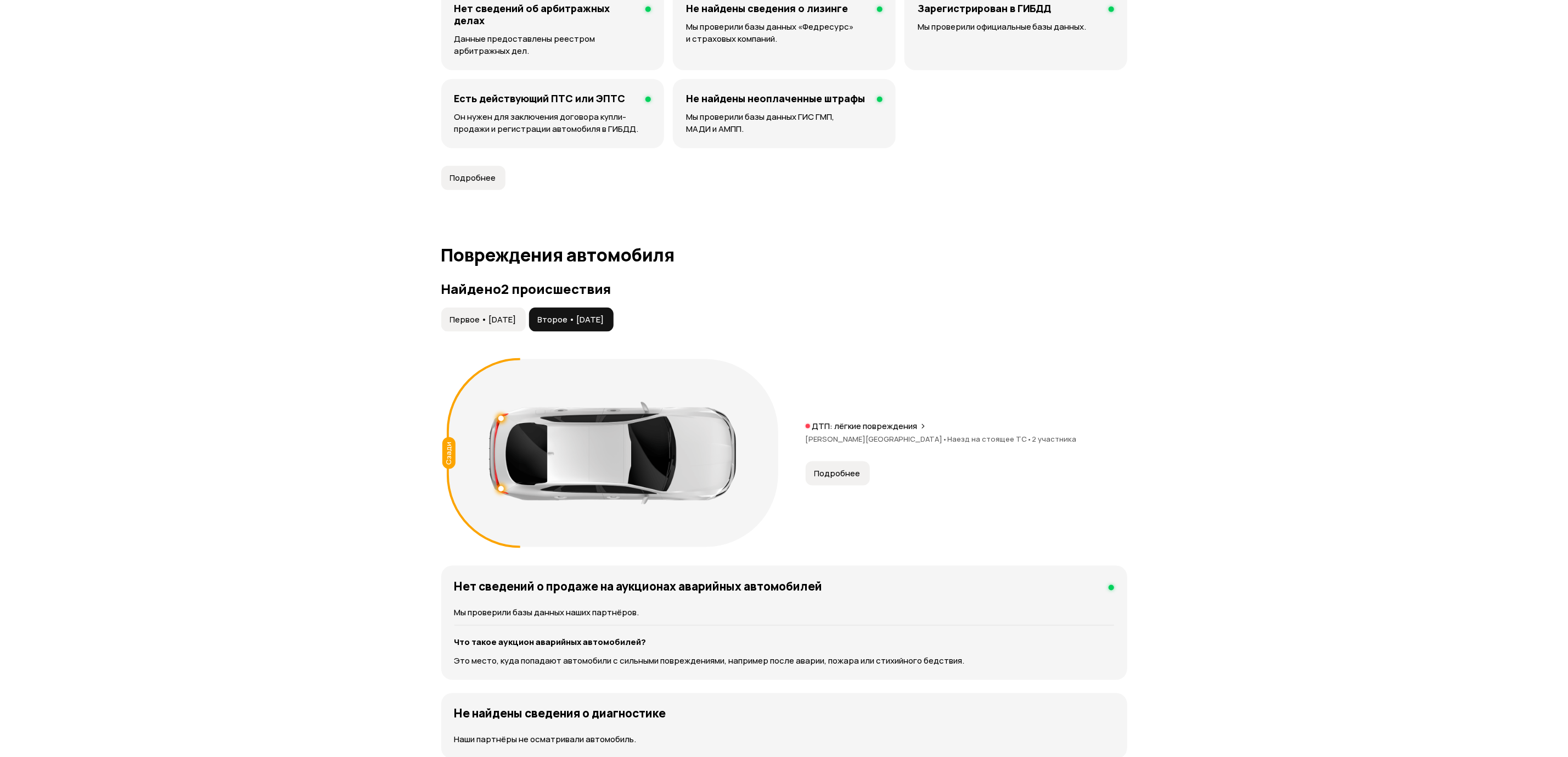
click at [860, 468] on button "Подробнее" at bounding box center [838, 473] width 64 height 24
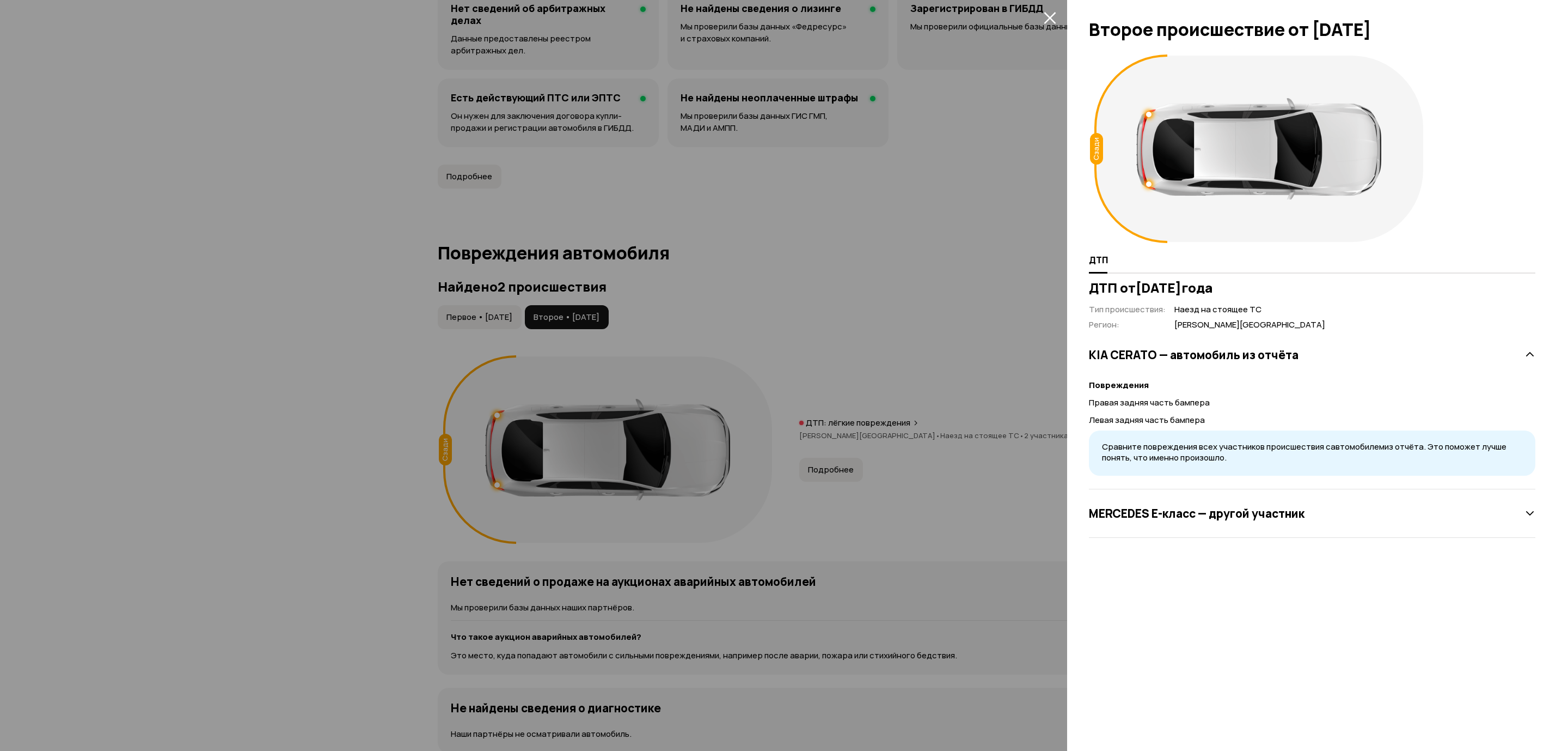
click at [1214, 528] on div "[PERSON_NAME] E-класс — другой участник" at bounding box center [1313, 513] width 447 height 49
click at [1215, 521] on div "[PERSON_NAME] E-класс — другой участник" at bounding box center [1313, 513] width 447 height 22
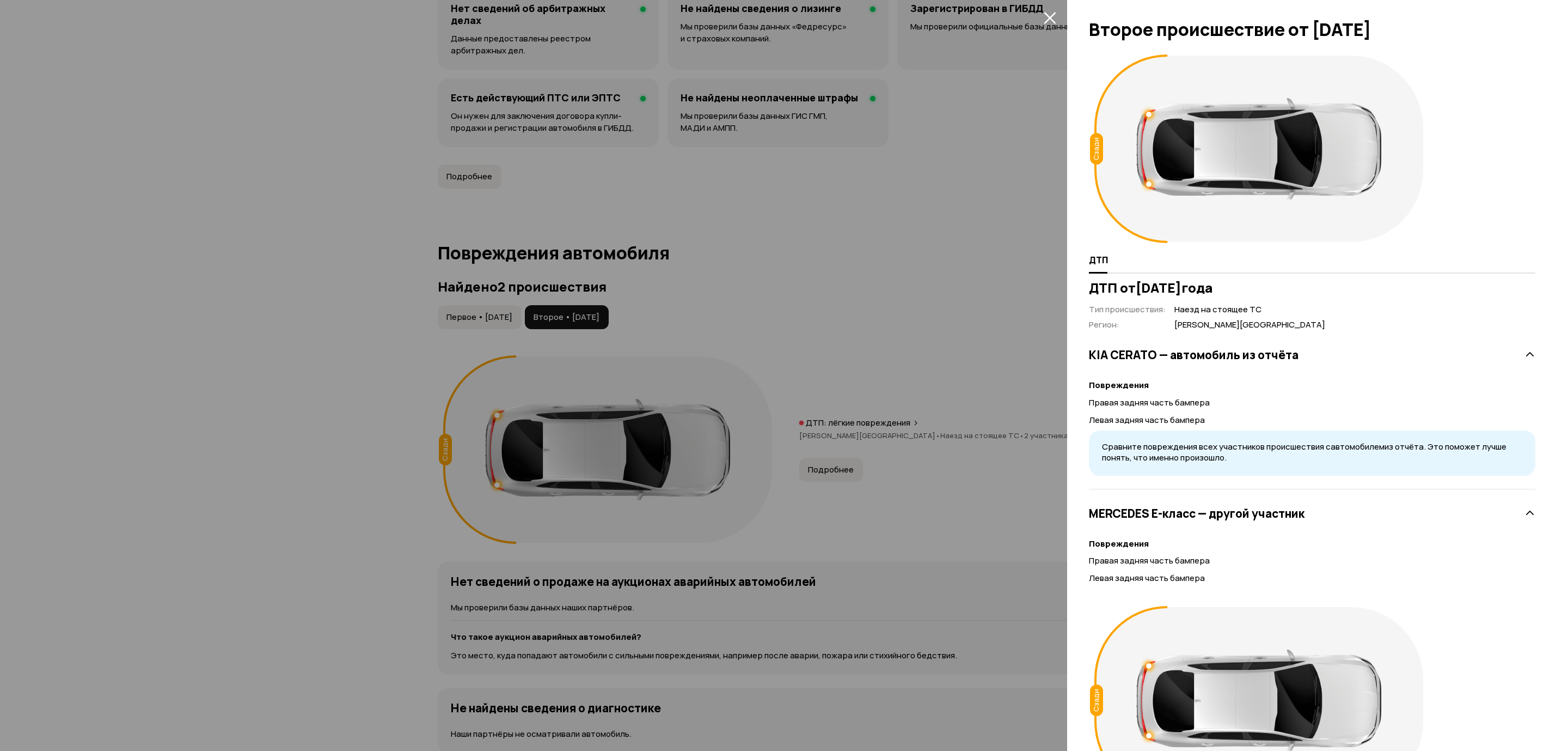
click at [1010, 333] on div at bounding box center [784, 375] width 1568 height 751
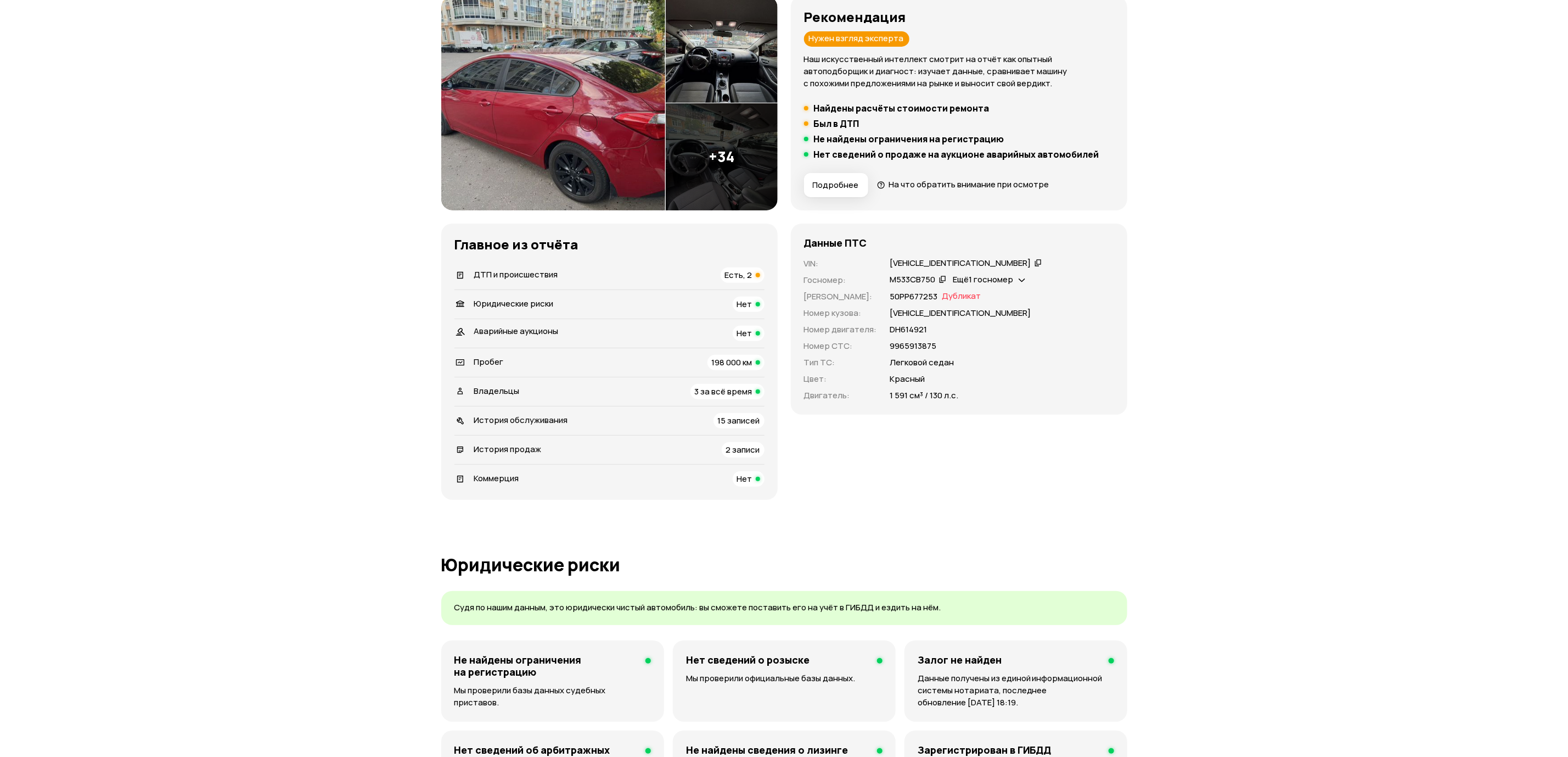
scroll to position [0, 0]
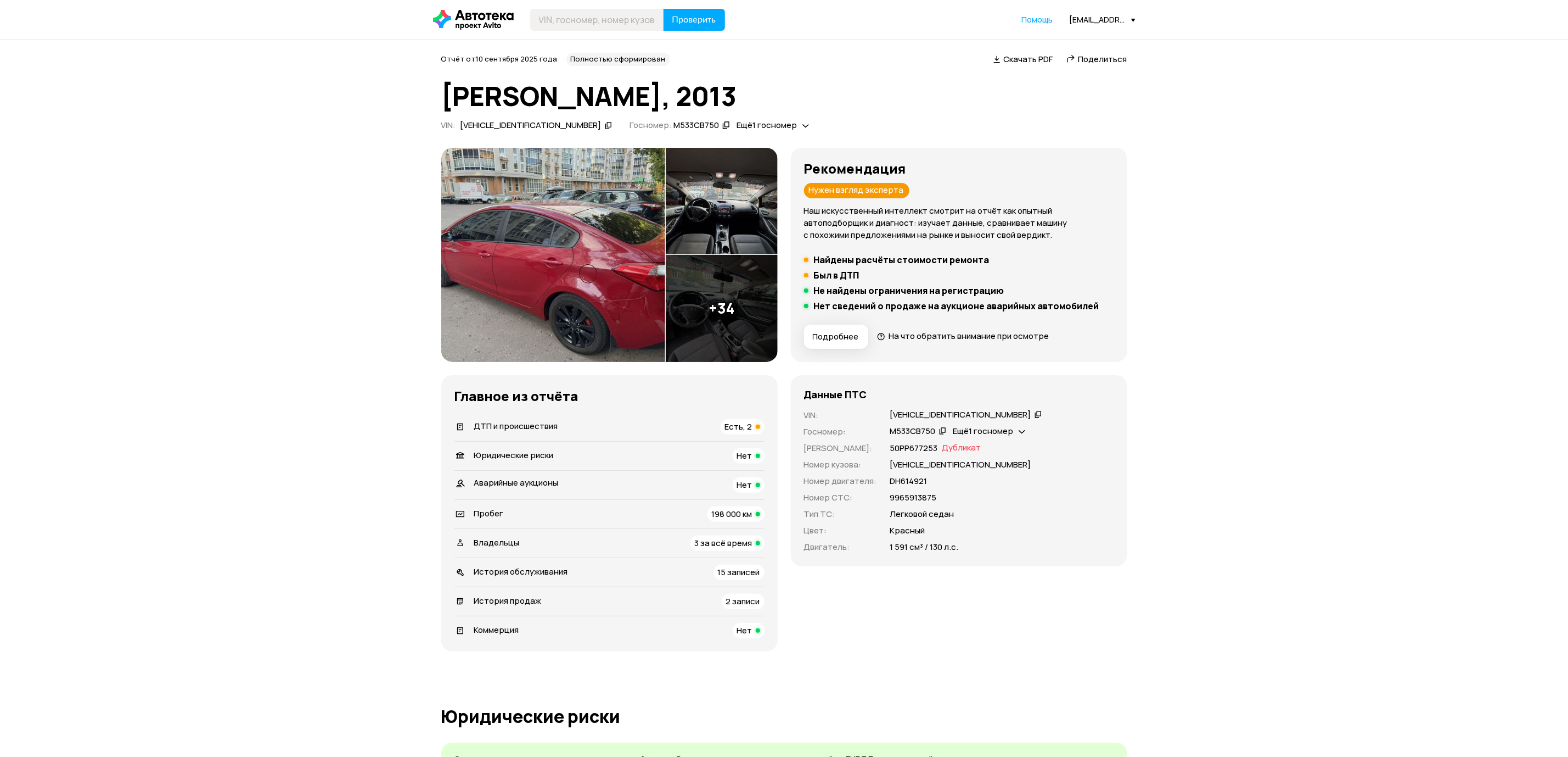
click at [688, 515] on div "Пробег 198 000 км" at bounding box center [609, 514] width 310 height 16
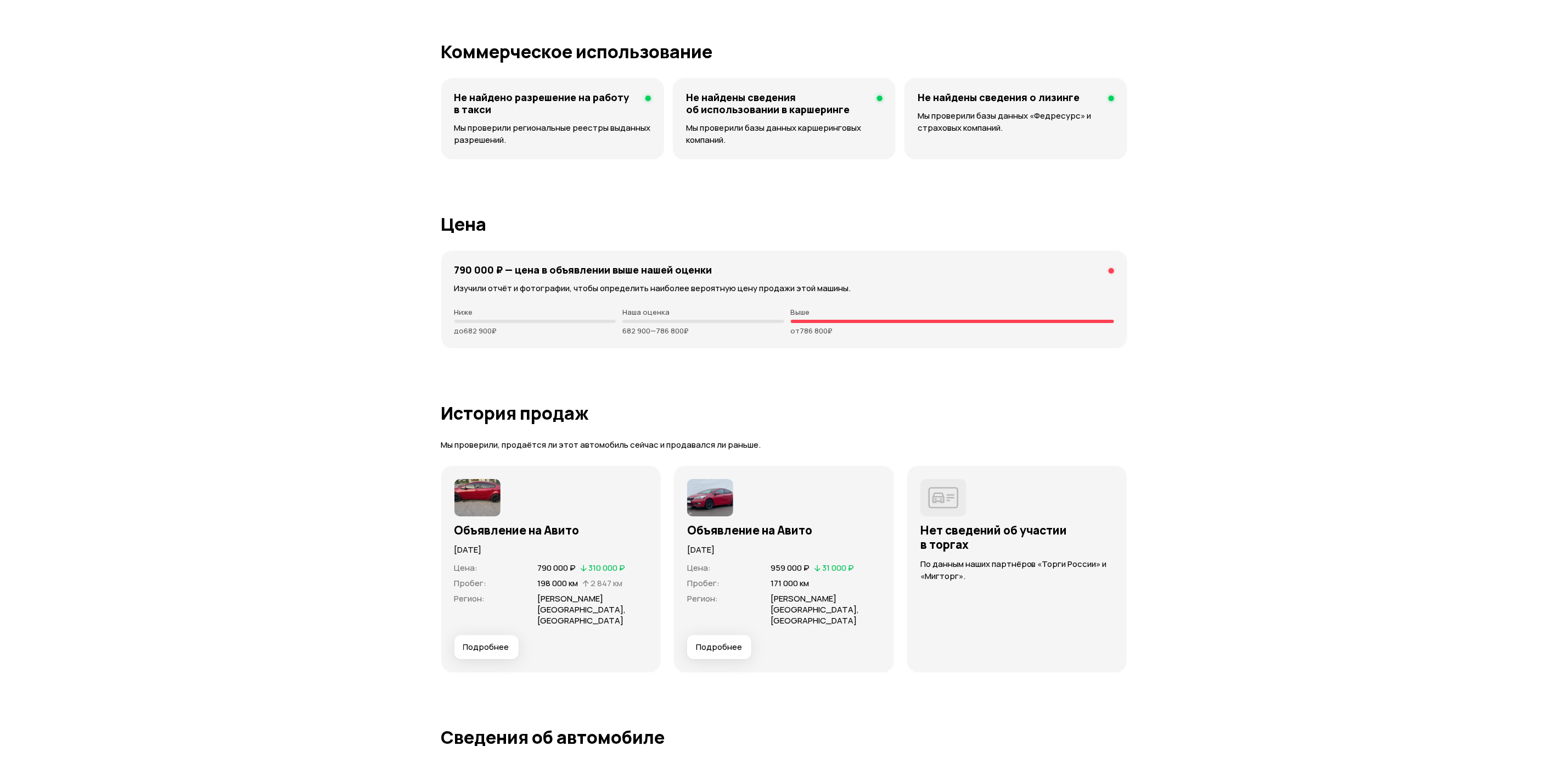
scroll to position [3026, 0]
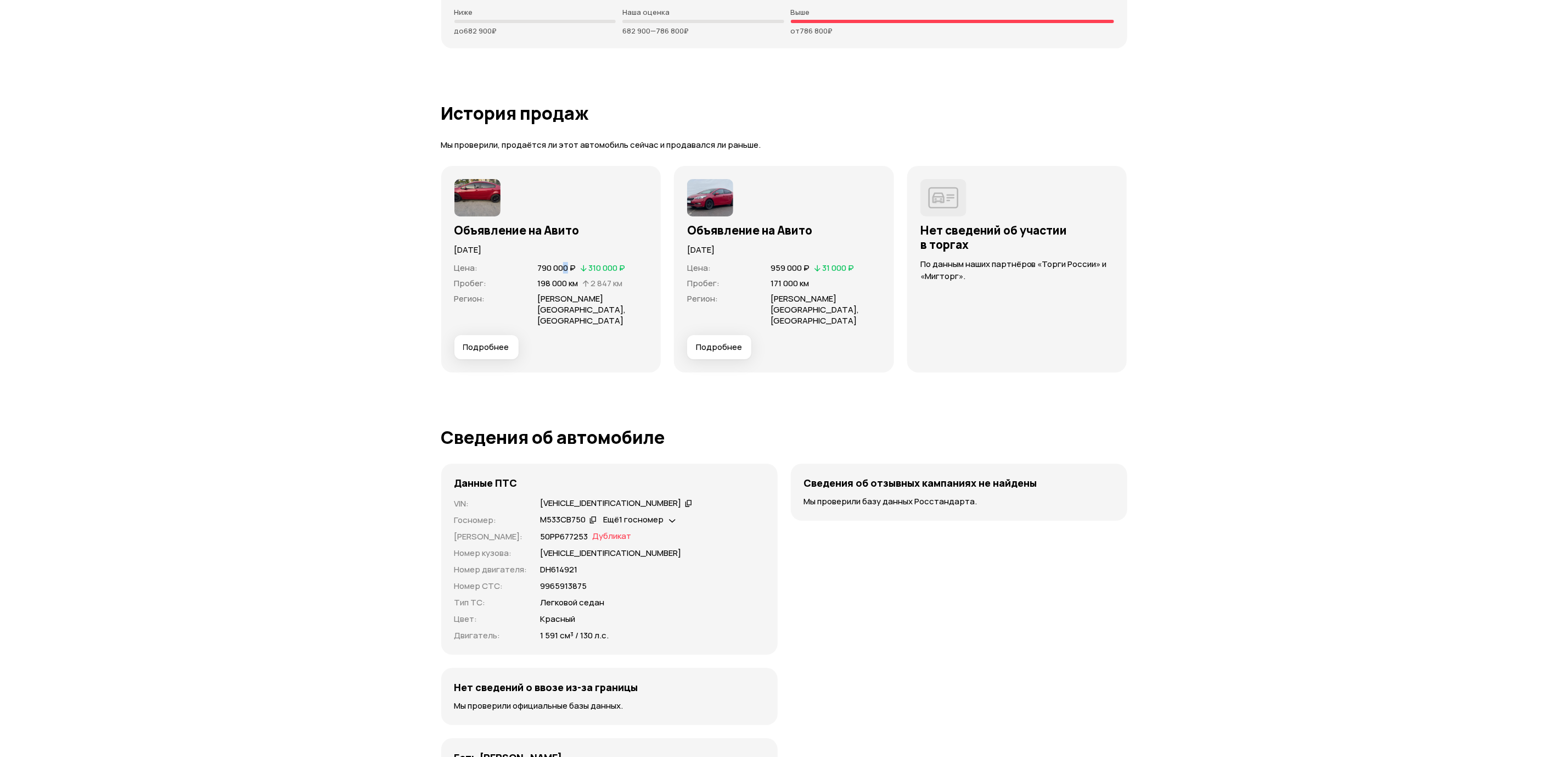
click at [569, 271] on span "790 000 ₽" at bounding box center [556, 267] width 38 height 12
click at [606, 352] on div "Объявление на Авито [DATE] Цена : 790 000 ₽   310 000 ₽ Пробег : 198 000 км   2…" at bounding box center [551, 269] width 220 height 207
click at [475, 341] on span "Подробнее" at bounding box center [486, 347] width 46 height 11
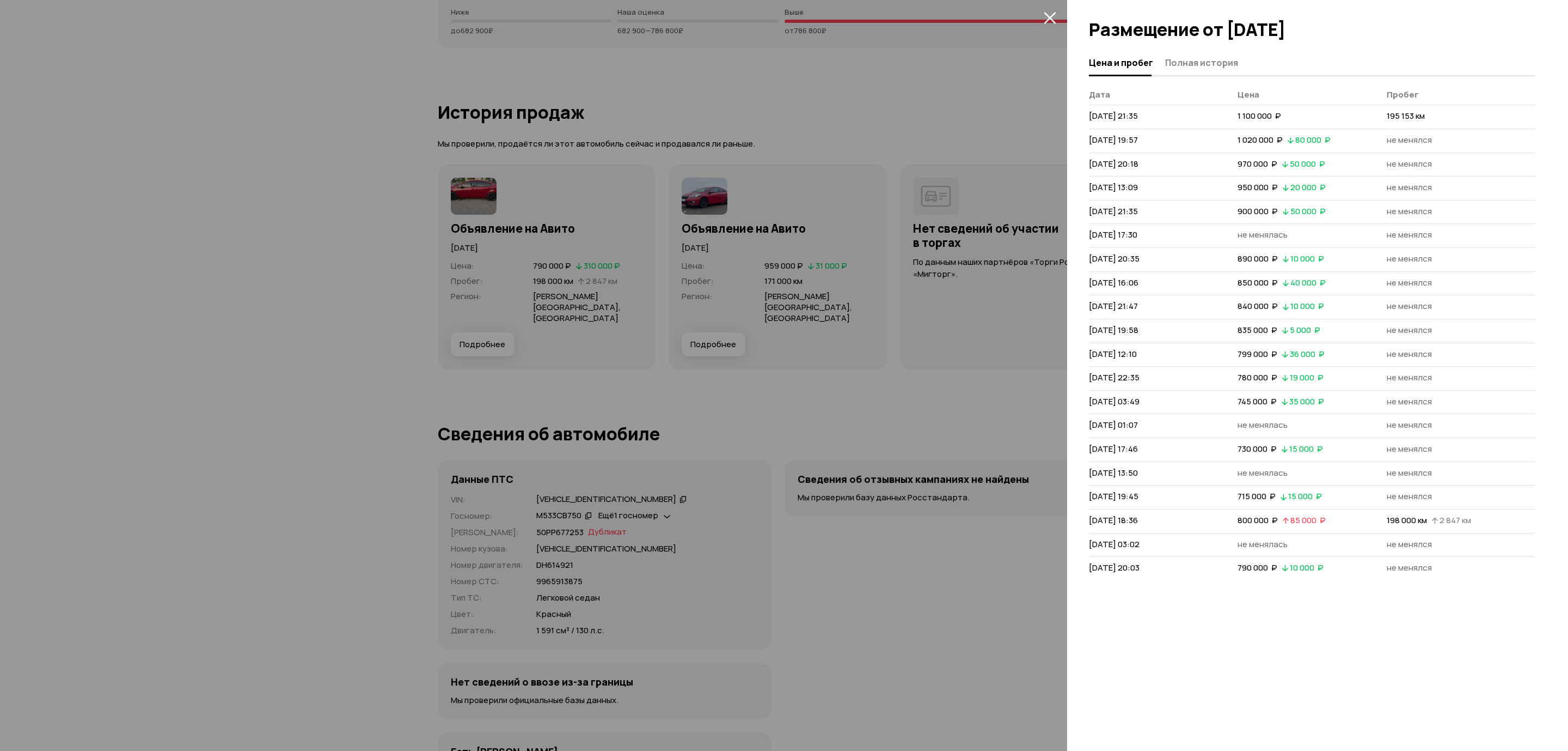
click at [1202, 607] on div "Цена и пробег Полная история [PERSON_NAME] [DATE] 21:35 1 100 000  ₽ 195 153 км…" at bounding box center [1317, 401] width 501 height 701
click at [912, 504] on div at bounding box center [784, 375] width 1568 height 751
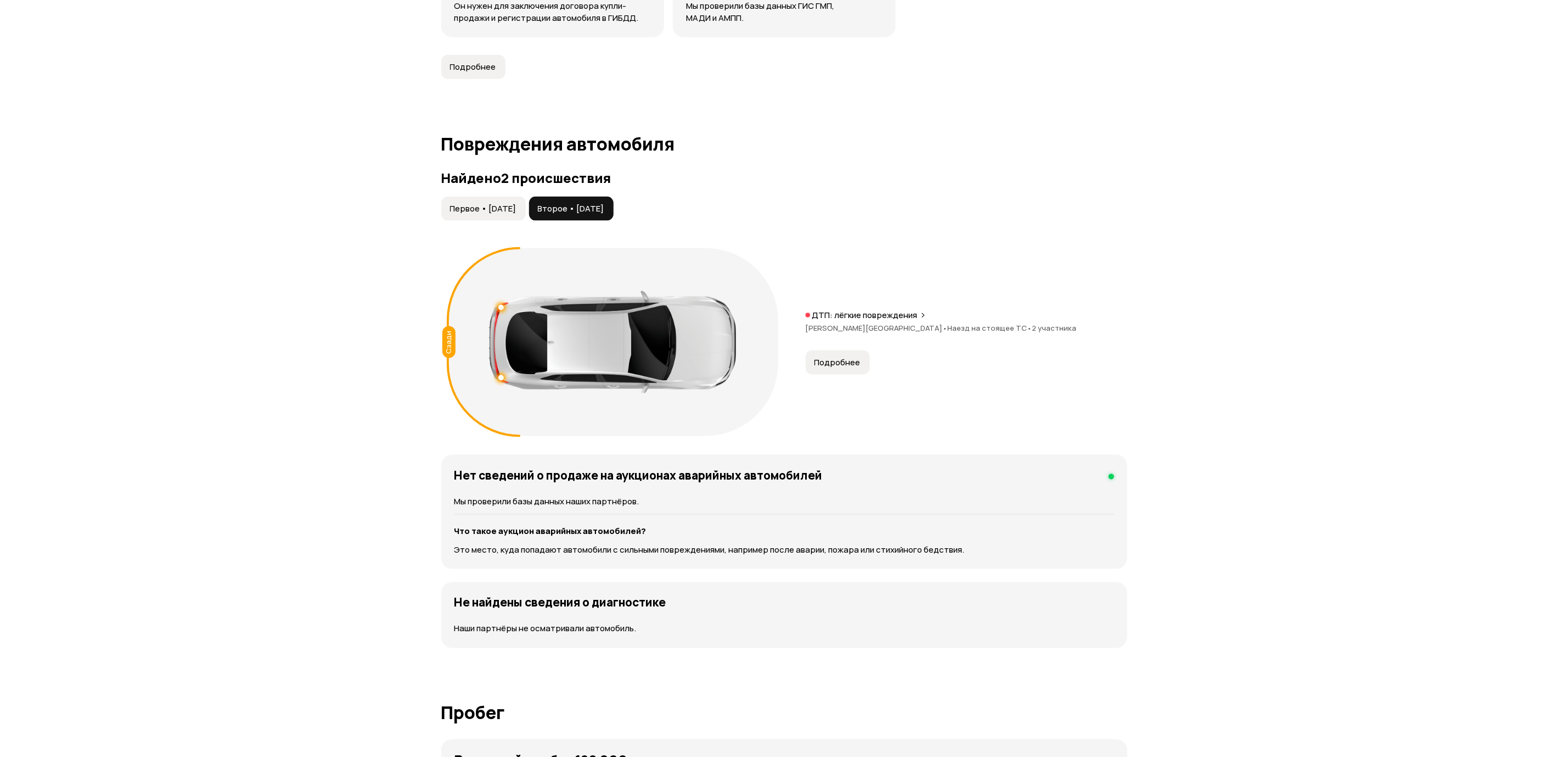
scroll to position [0, 0]
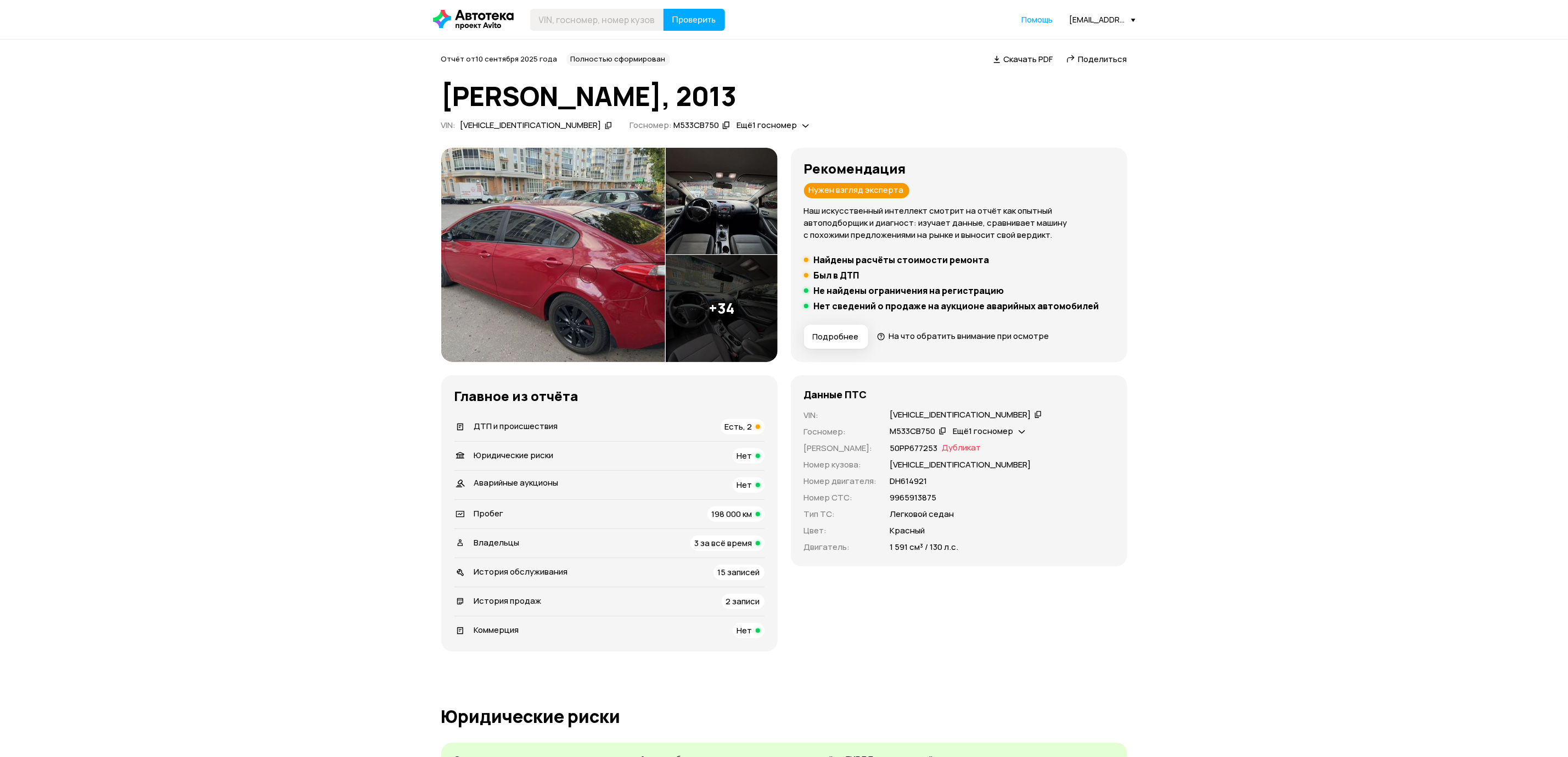
drag, startPoint x: 876, startPoint y: 266, endPoint x: 888, endPoint y: 68, distance: 198.4
click at [565, 605] on div "История продаж 2 записи" at bounding box center [609, 601] width 310 height 16
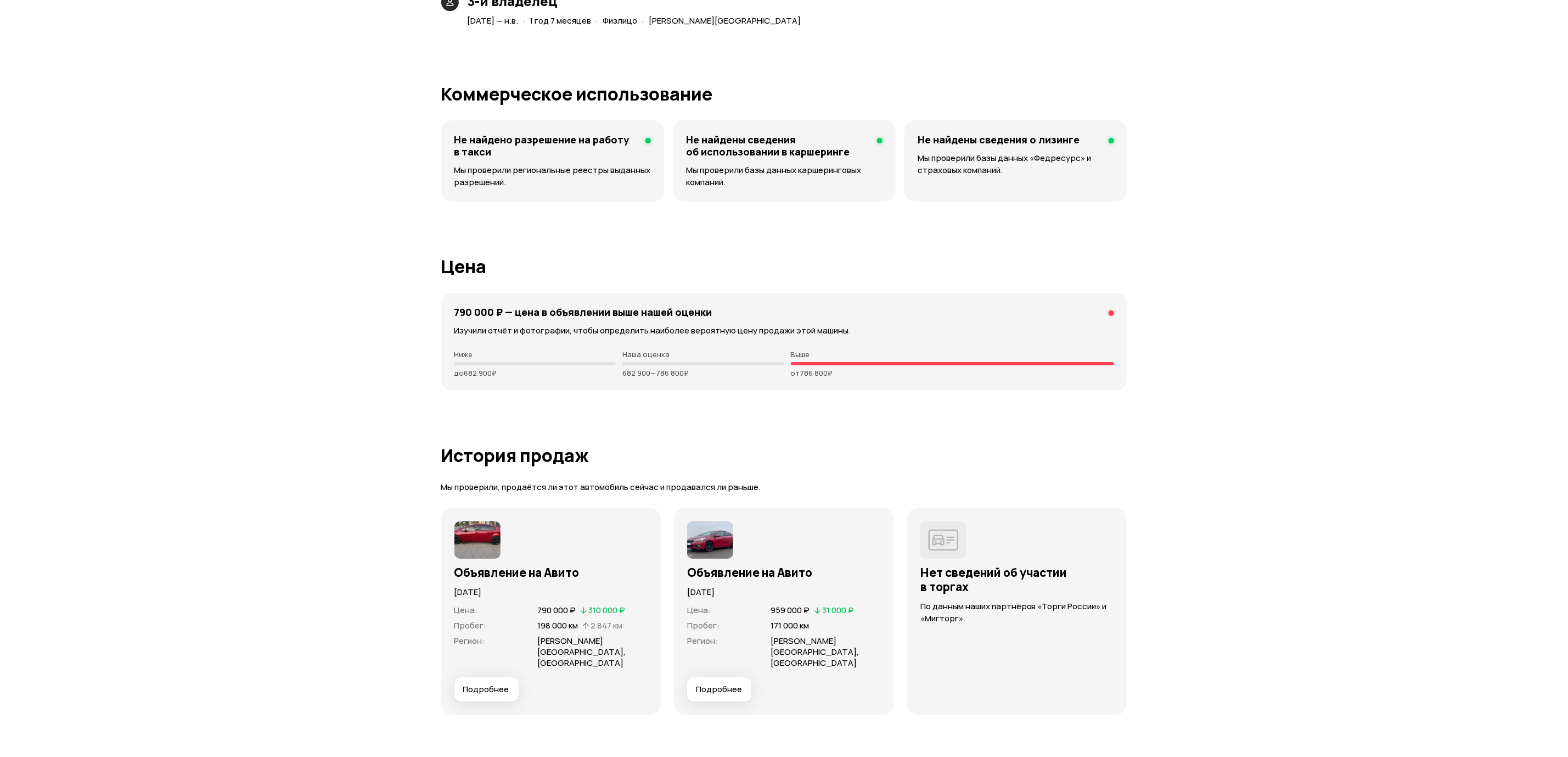
scroll to position [3129, 0]
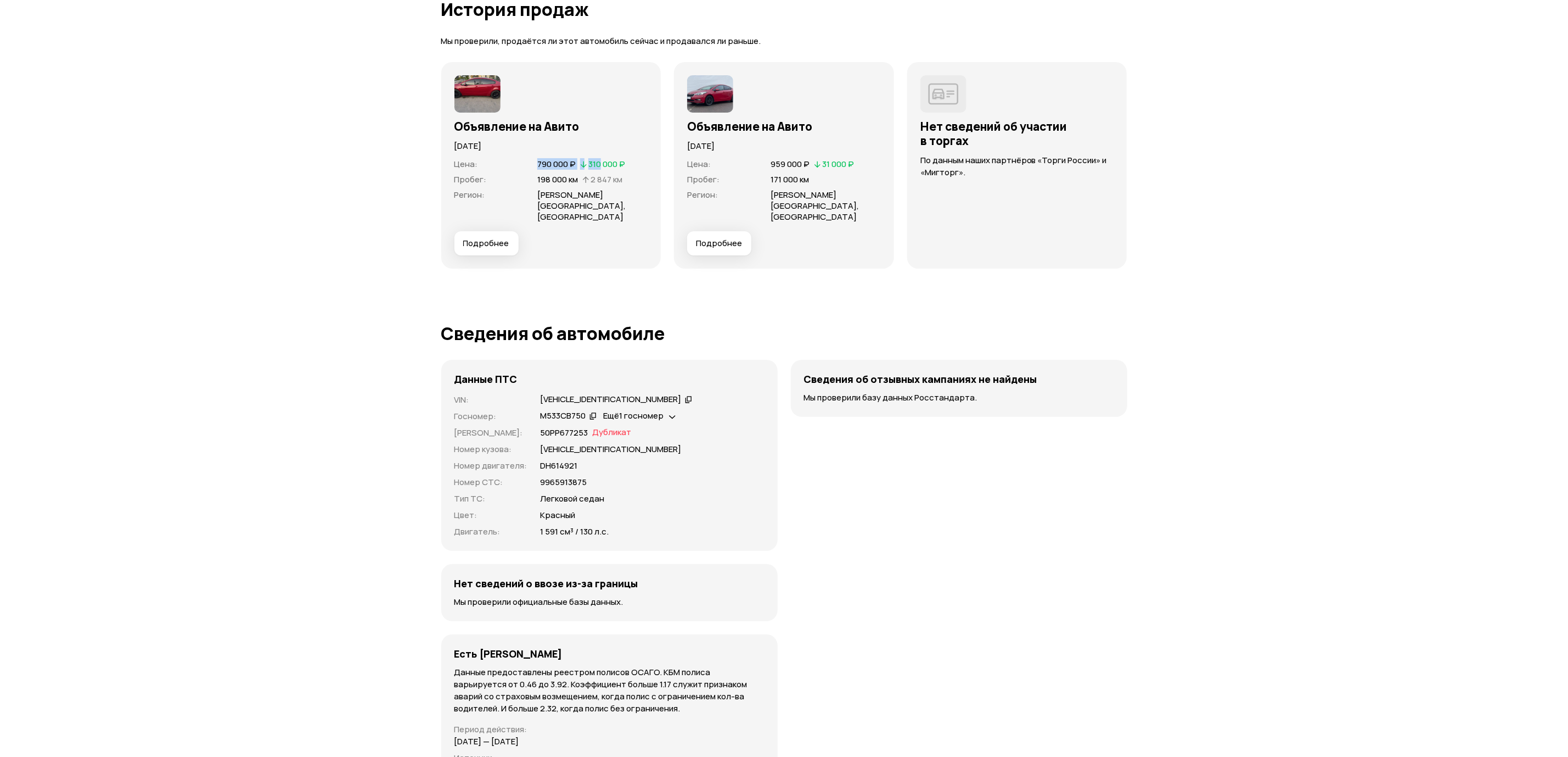
drag, startPoint x: 521, startPoint y: 159, endPoint x: 602, endPoint y: 159, distance: 81.0
click at [602, 159] on div "Цена : 790 000 ₽   310 000 ₽ Пробег : 198 000 км   2 847 км Регион : [PERSON_NA…" at bounding box center [551, 191] width 194 height 79
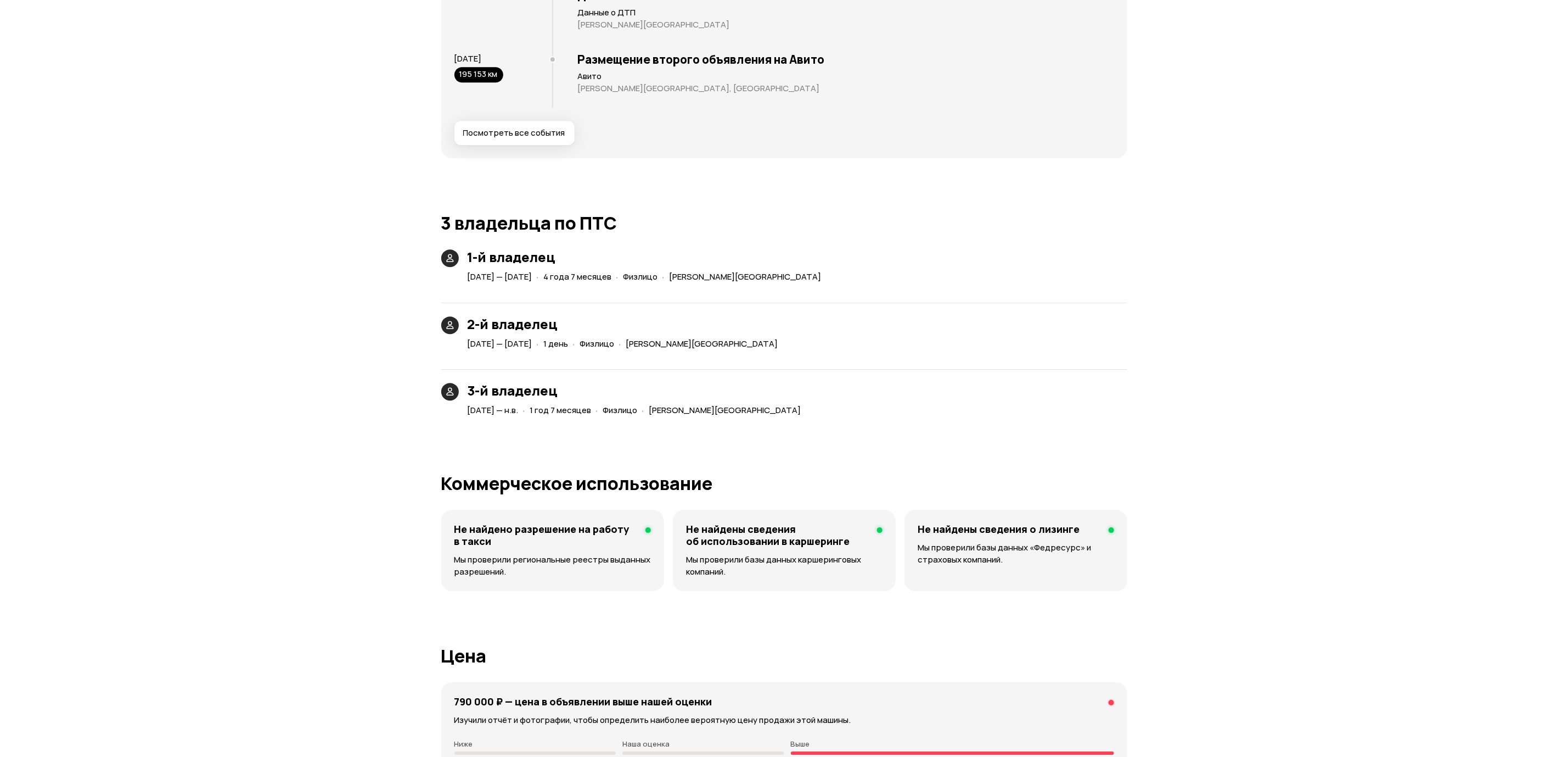
drag, startPoint x: 738, startPoint y: 299, endPoint x: 732, endPoint y: 204, distance: 95.2
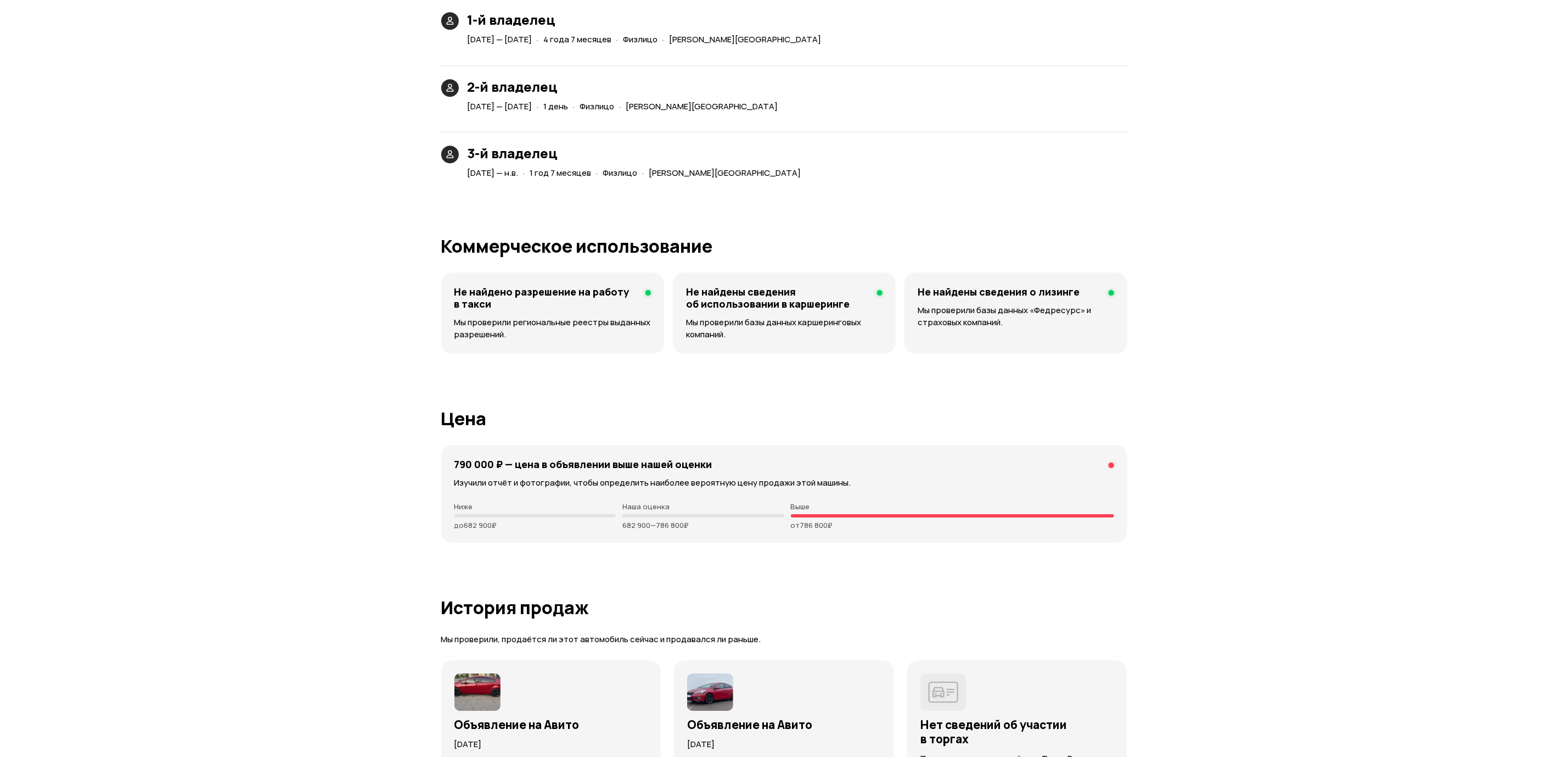
scroll to position [2793, 0]
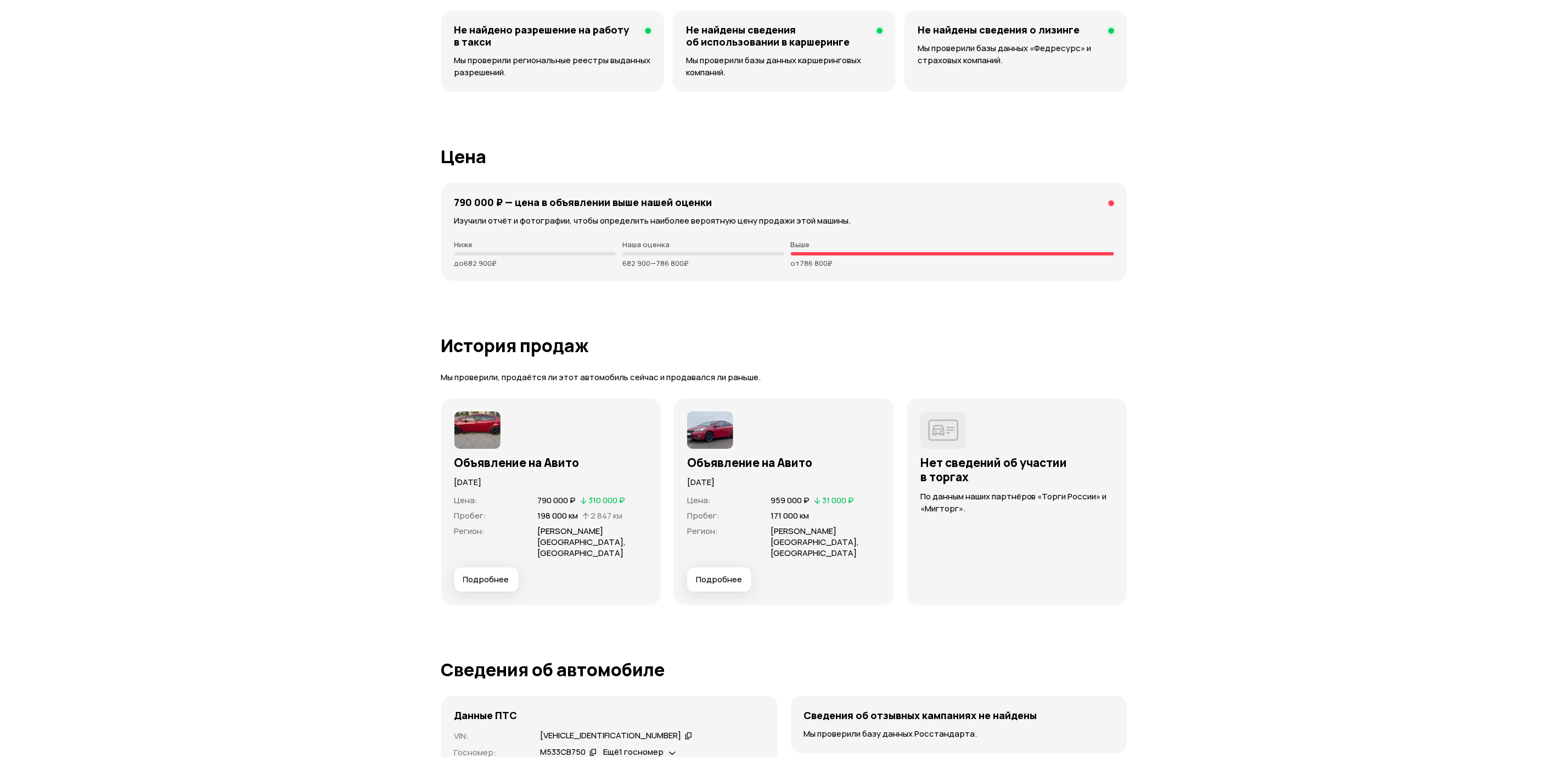
drag, startPoint x: 619, startPoint y: 256, endPoint x: 765, endPoint y: 257, distance: 146.0
click at [765, 257] on div "Ниже до 682 900 ₽ Наша оценка 682 900 — 786 800 ₽ Выше от 786 800 ₽" at bounding box center [784, 253] width 660 height 27
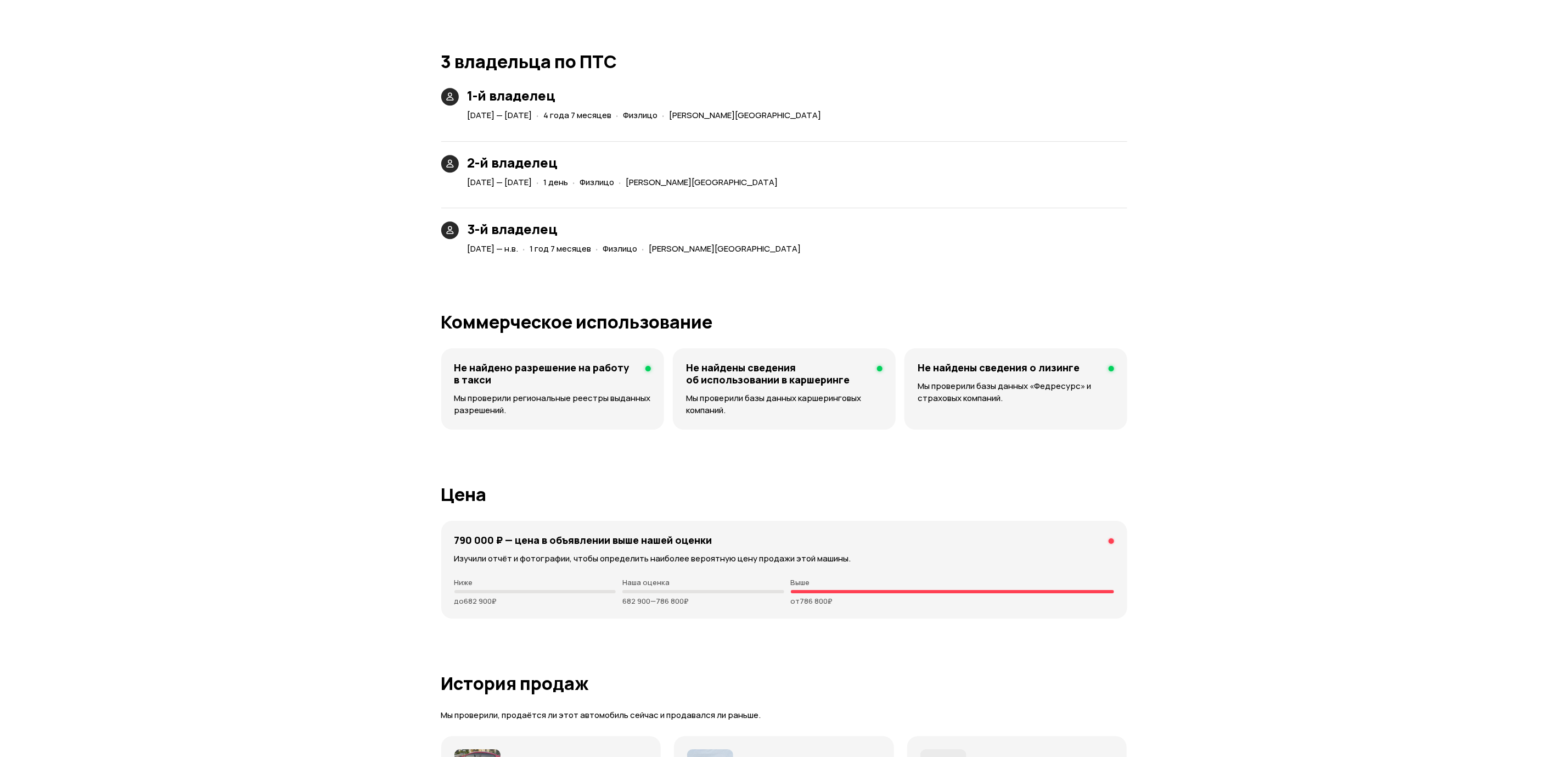
drag, startPoint x: 732, startPoint y: 257, endPoint x: 728, endPoint y: 209, distance: 48.2
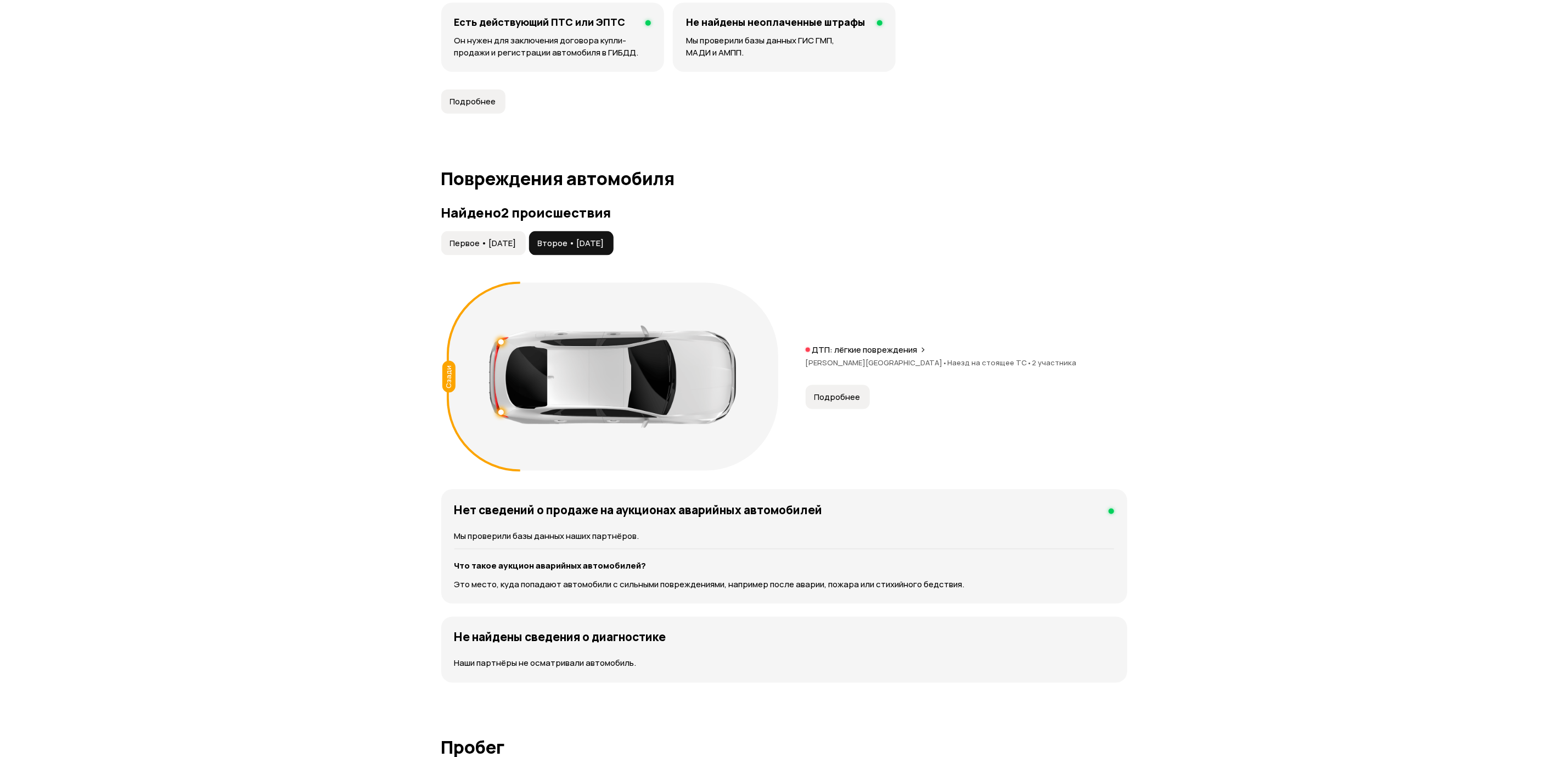
scroll to position [0, 0]
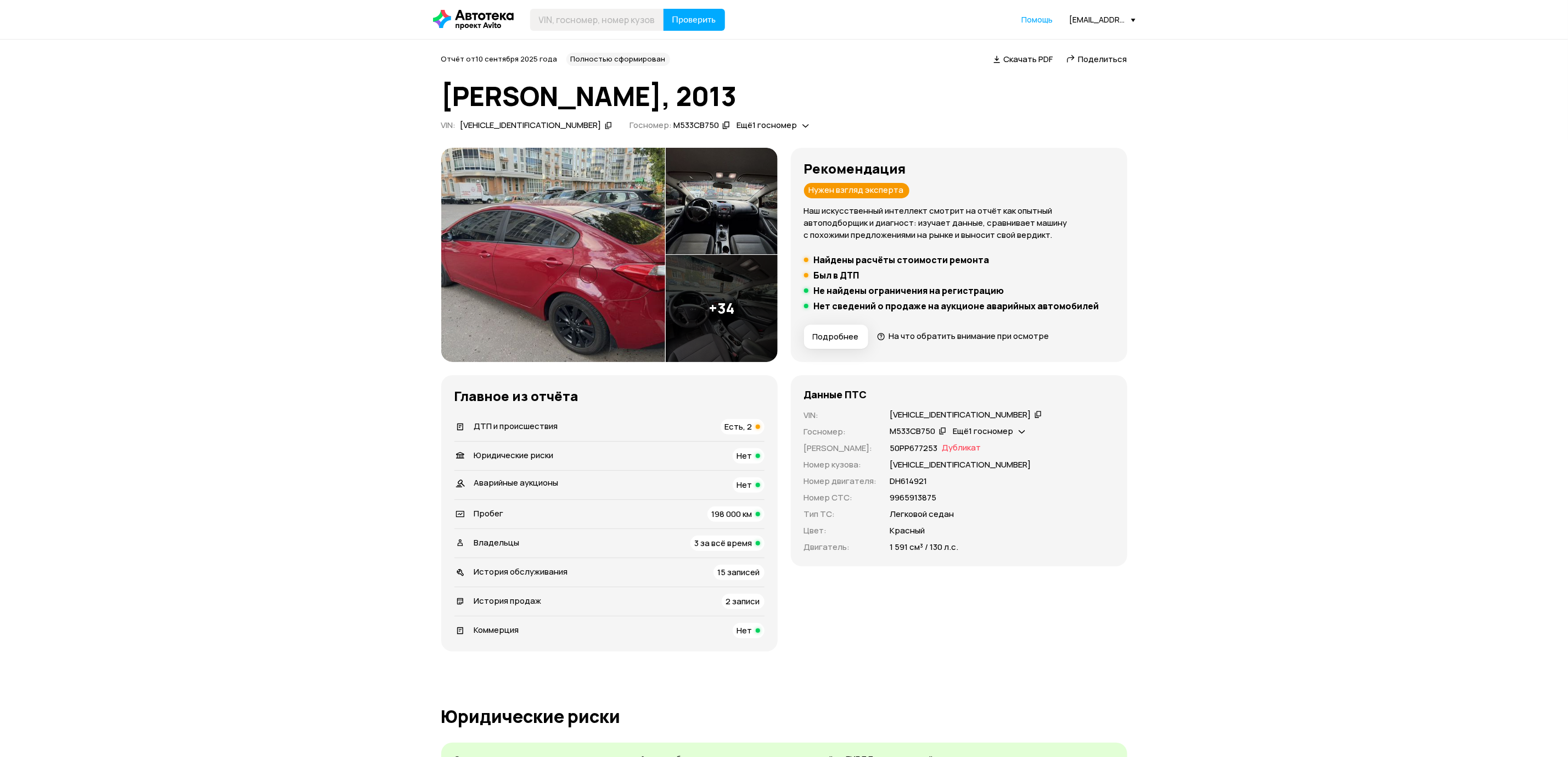
drag, startPoint x: 762, startPoint y: 369, endPoint x: 790, endPoint y: 183, distance: 188.1
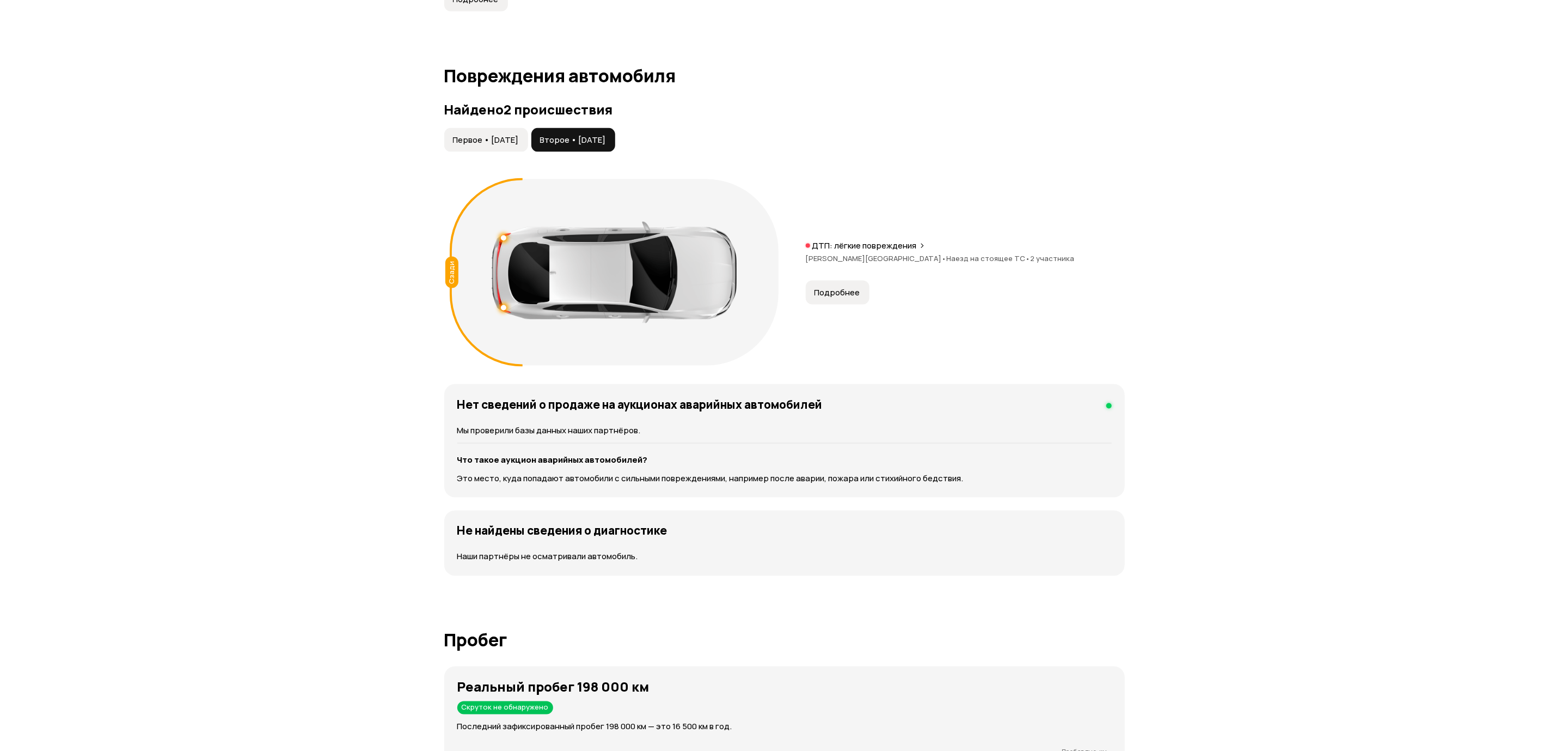
scroll to position [1062, 0]
click at [469, 145] on span "Первое • [DATE]" at bounding box center [479, 141] width 66 height 11
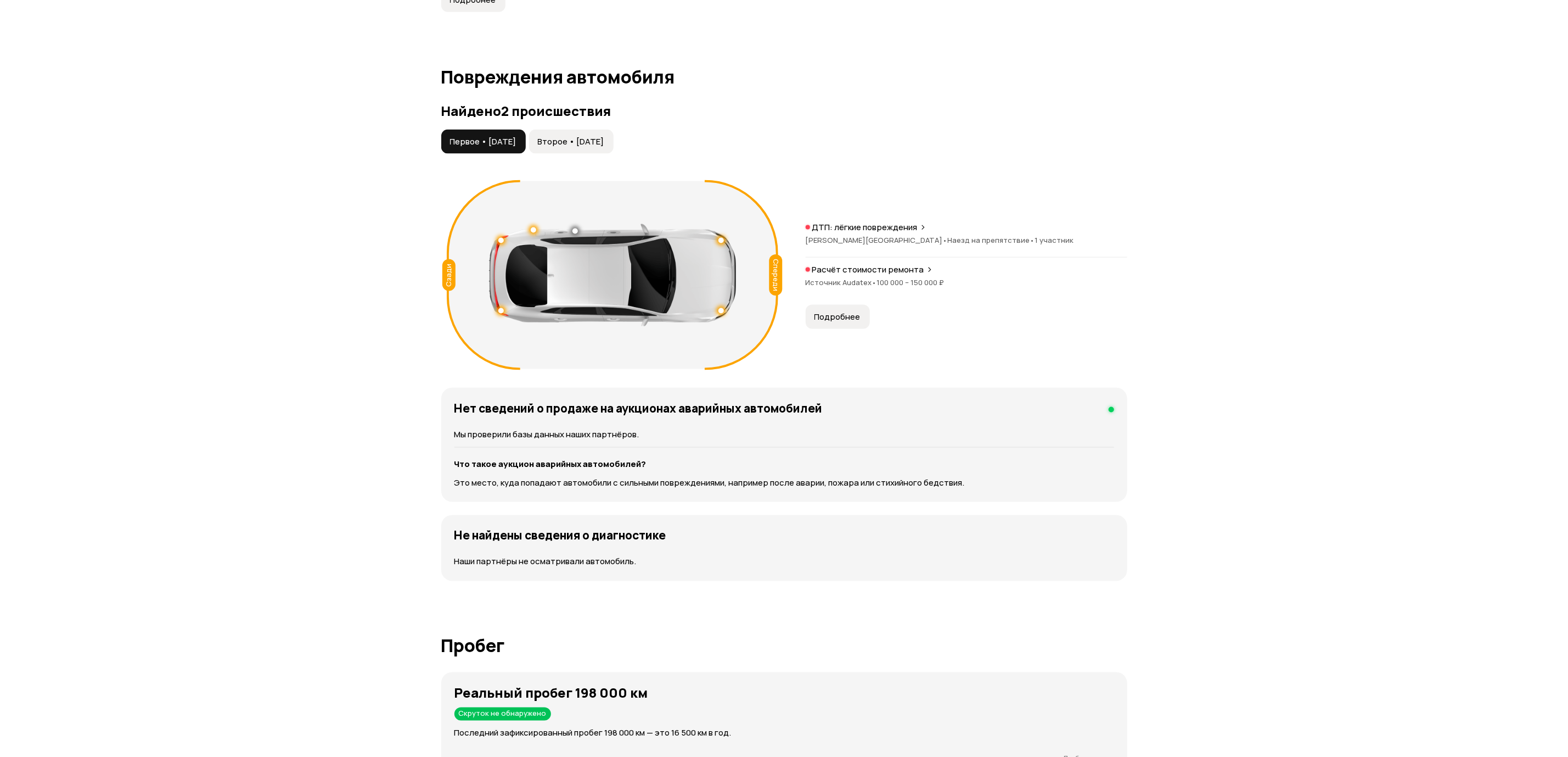
click at [845, 315] on span "Подробнее" at bounding box center [837, 317] width 46 height 11
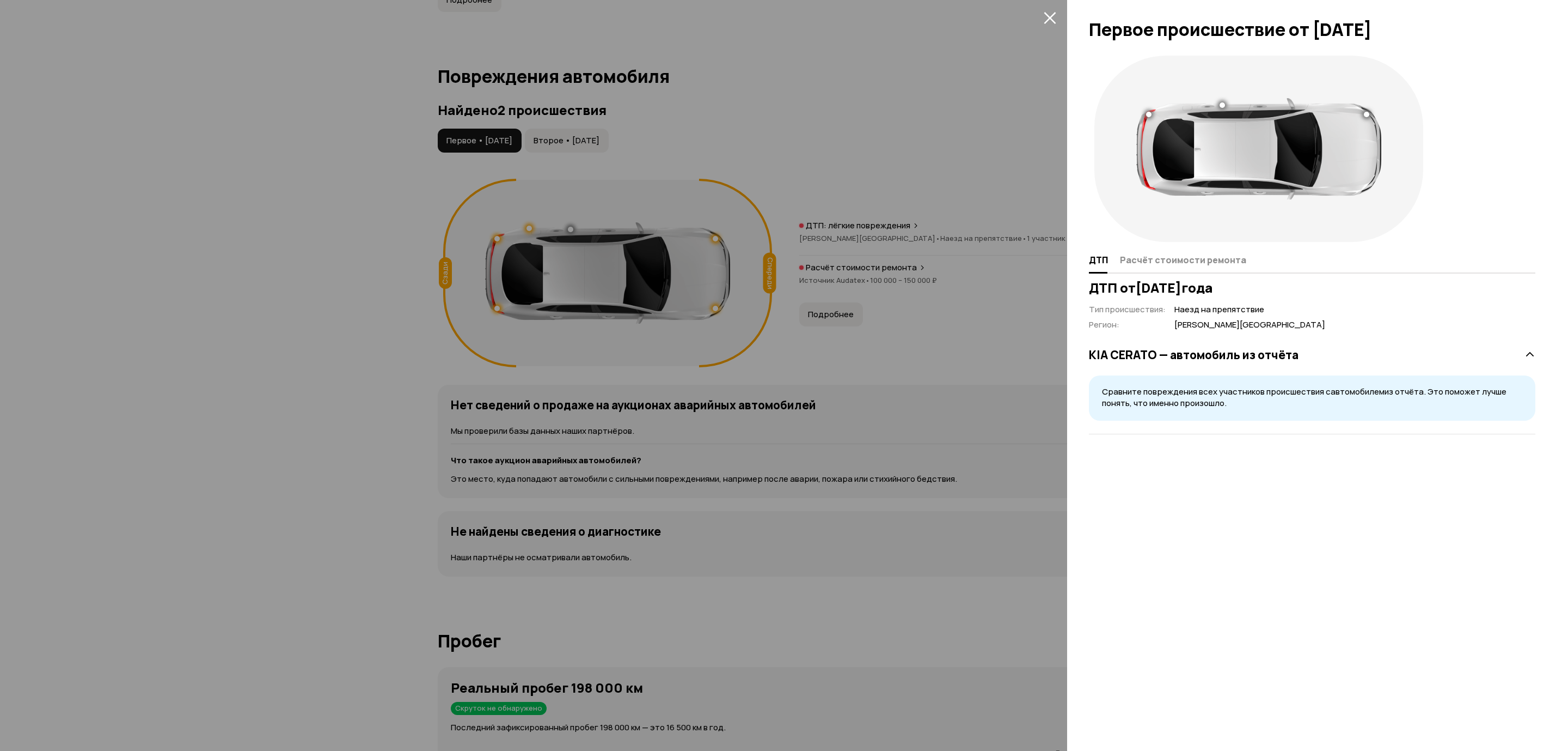
click at [1123, 242] on div at bounding box center [1259, 148] width 339 height 197
click at [1131, 252] on button "Расчёт стоимости ремонта" at bounding box center [1181, 259] width 130 height 21
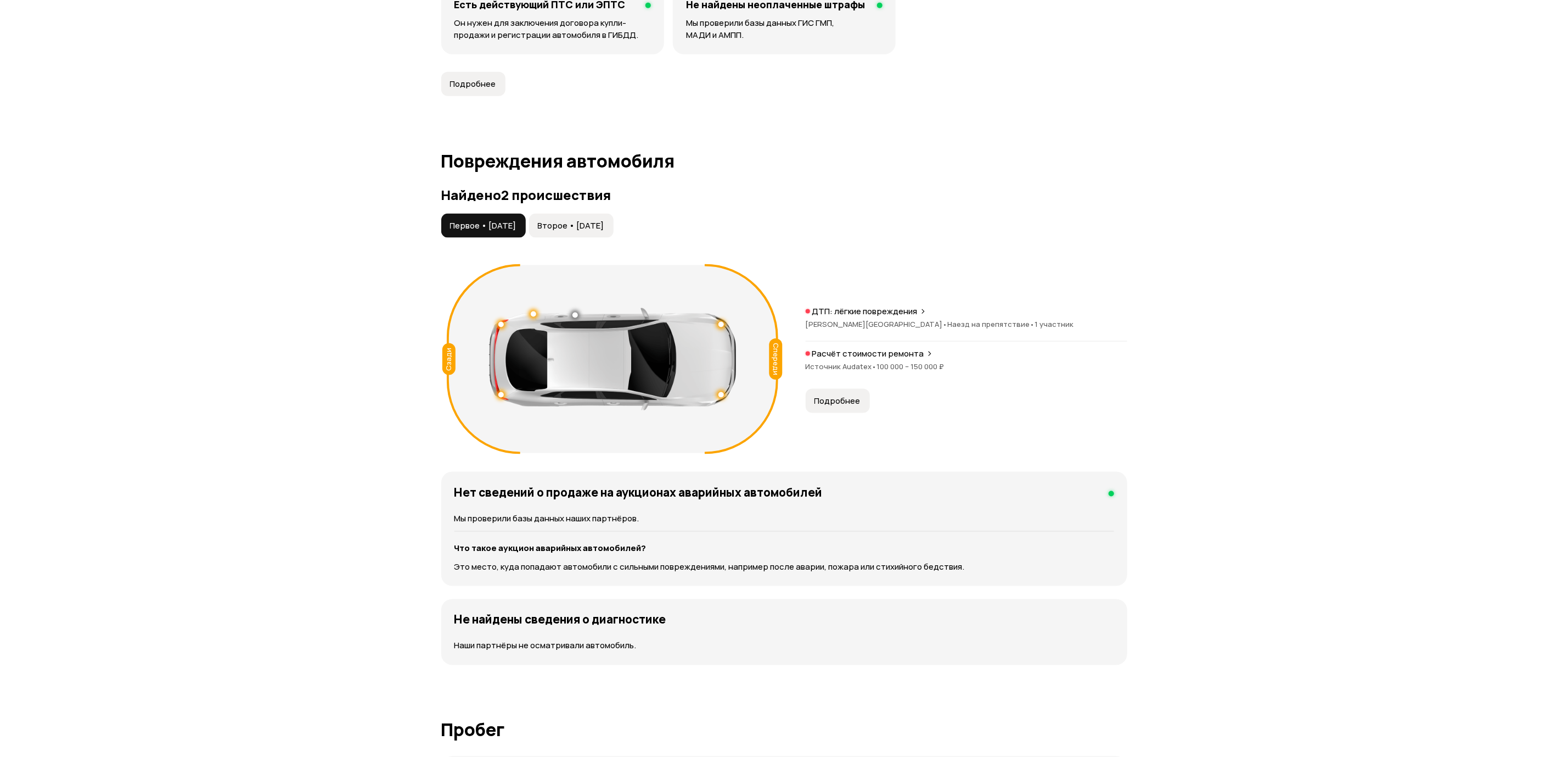
scroll to position [906, 0]
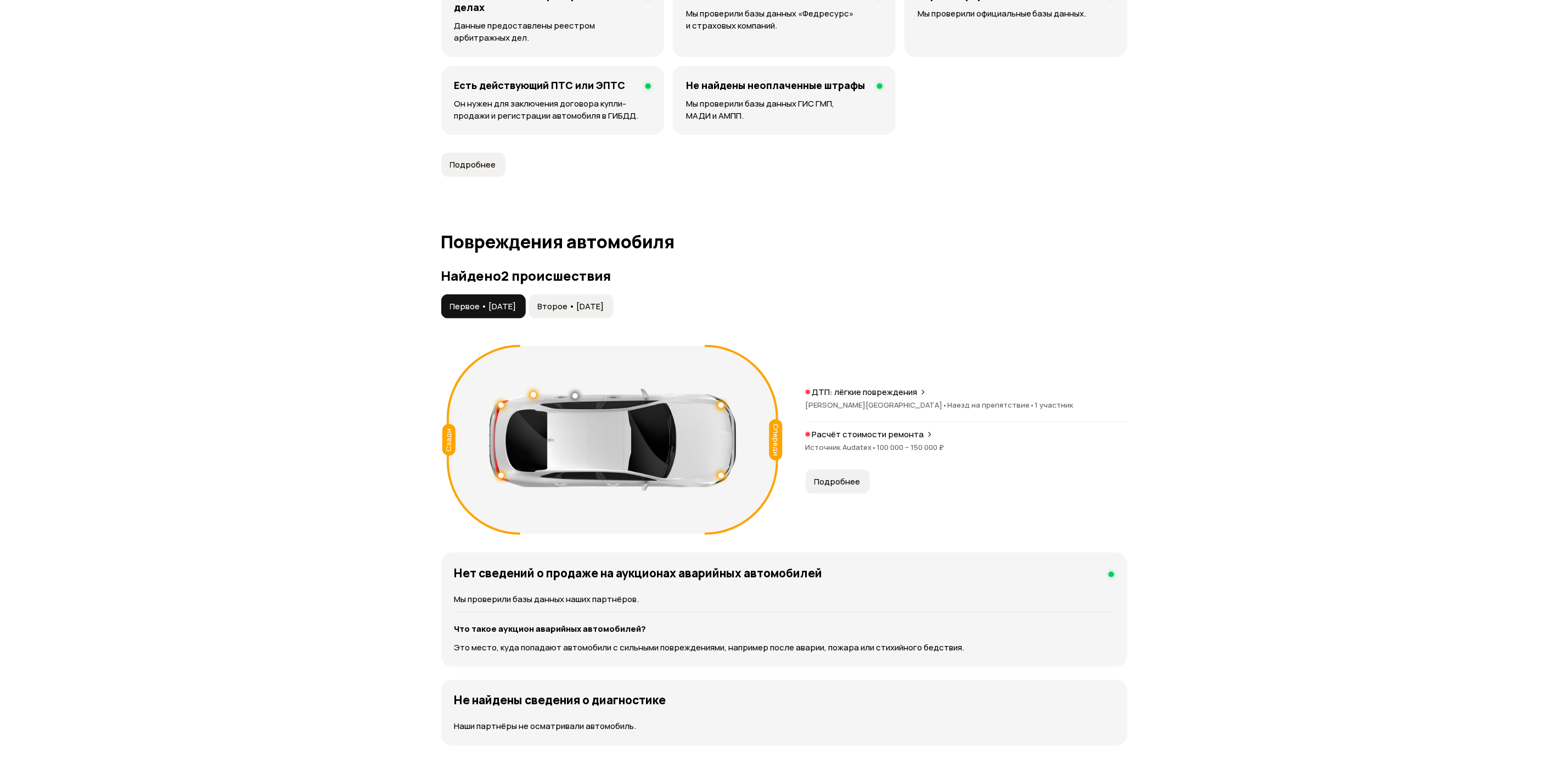
click at [604, 307] on span "Второе • [DATE]" at bounding box center [570, 306] width 66 height 11
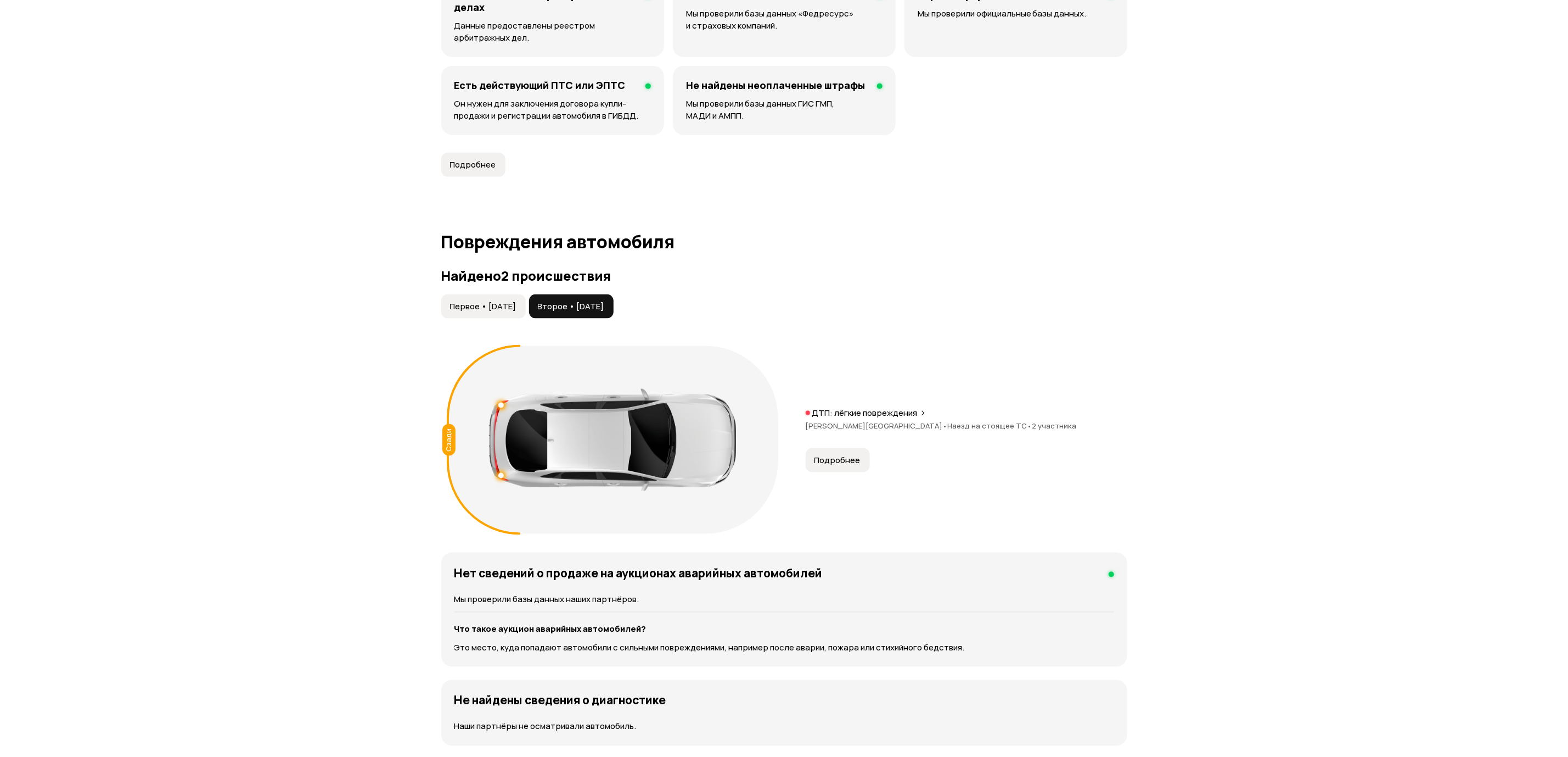
click at [509, 303] on span "Первое • [DATE]" at bounding box center [483, 306] width 66 height 11
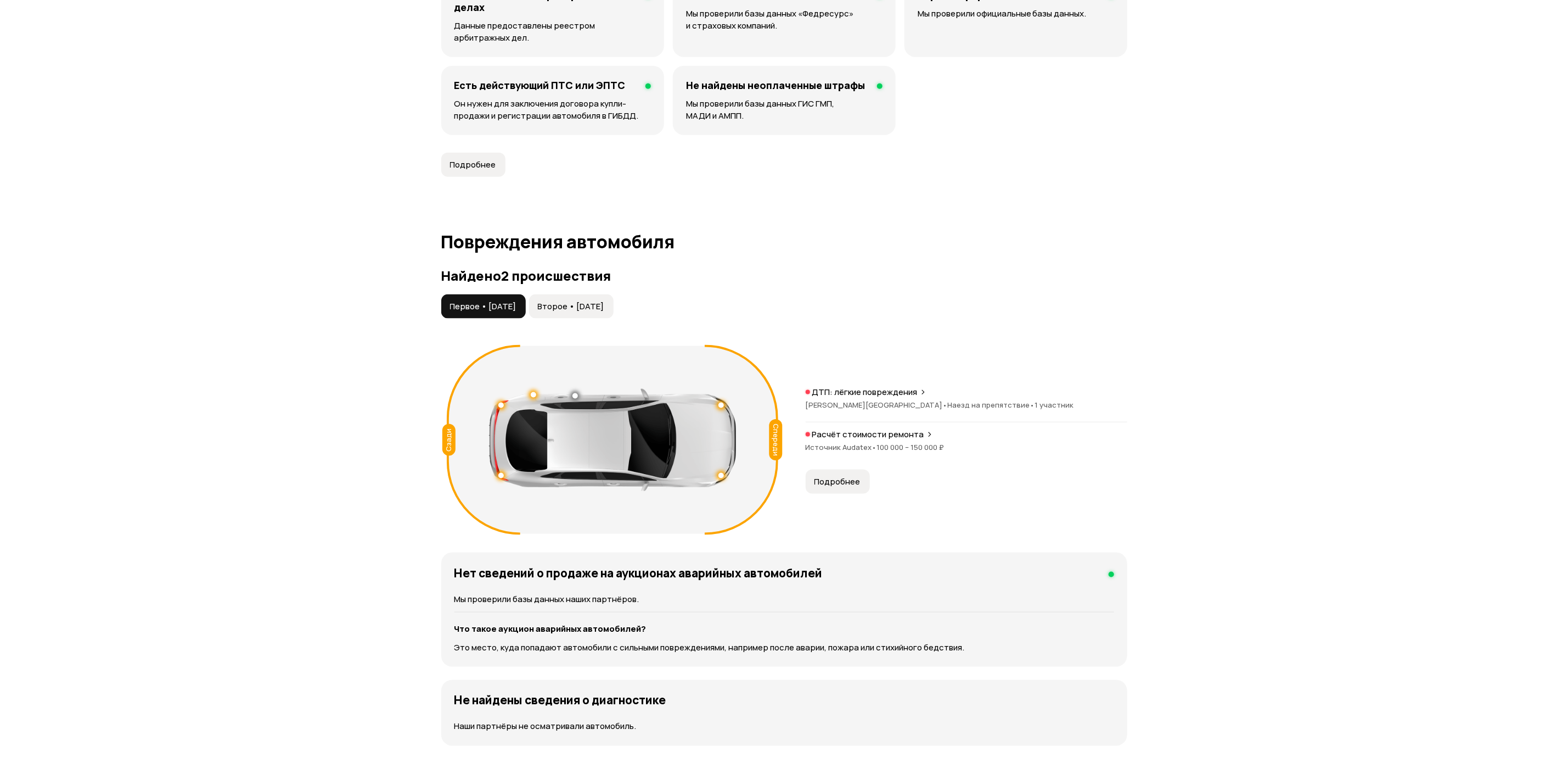
click at [601, 306] on span "Второе • [DATE]" at bounding box center [570, 306] width 66 height 11
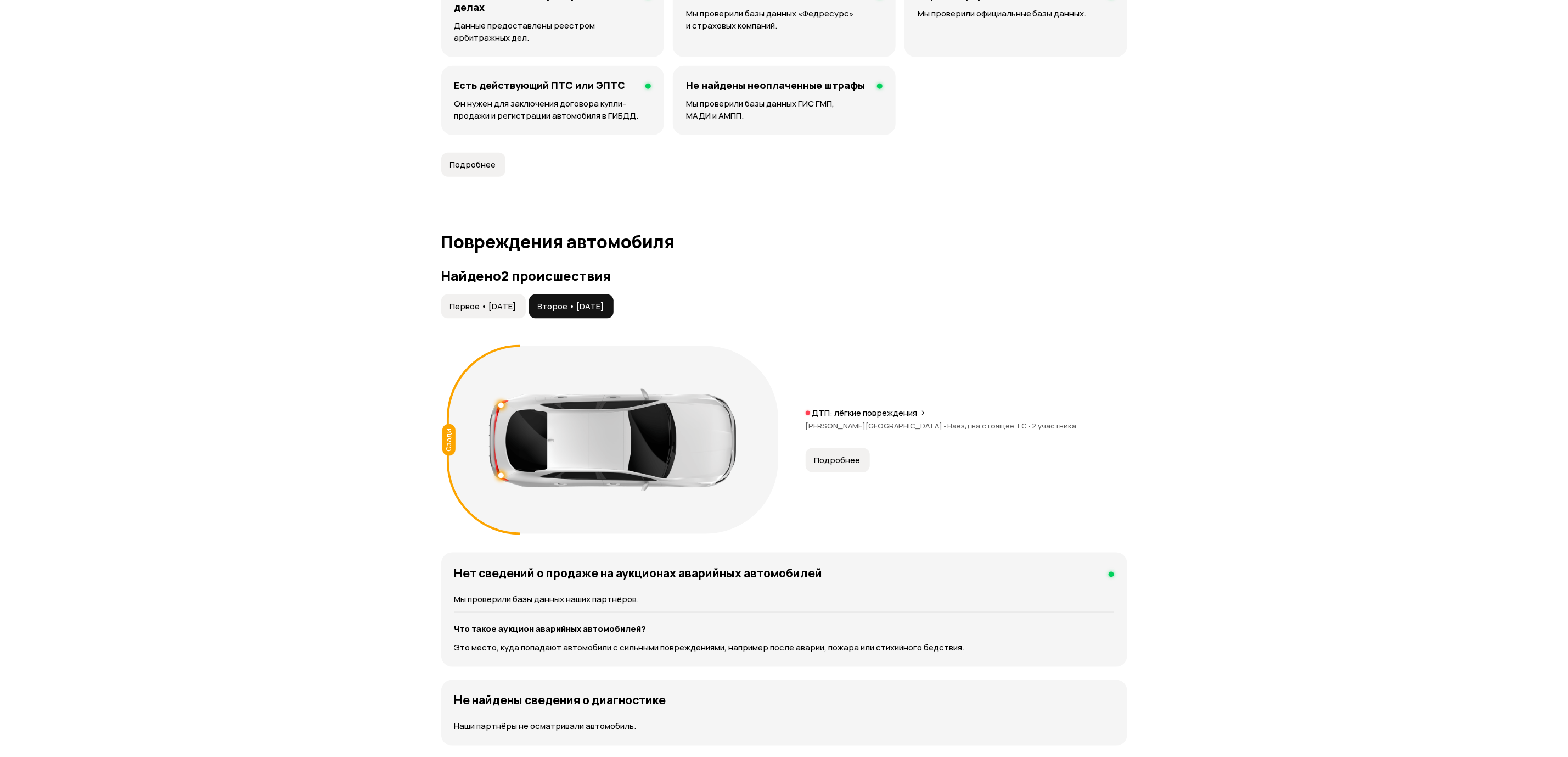
click at [827, 454] on button "Подробнее" at bounding box center [838, 460] width 64 height 24
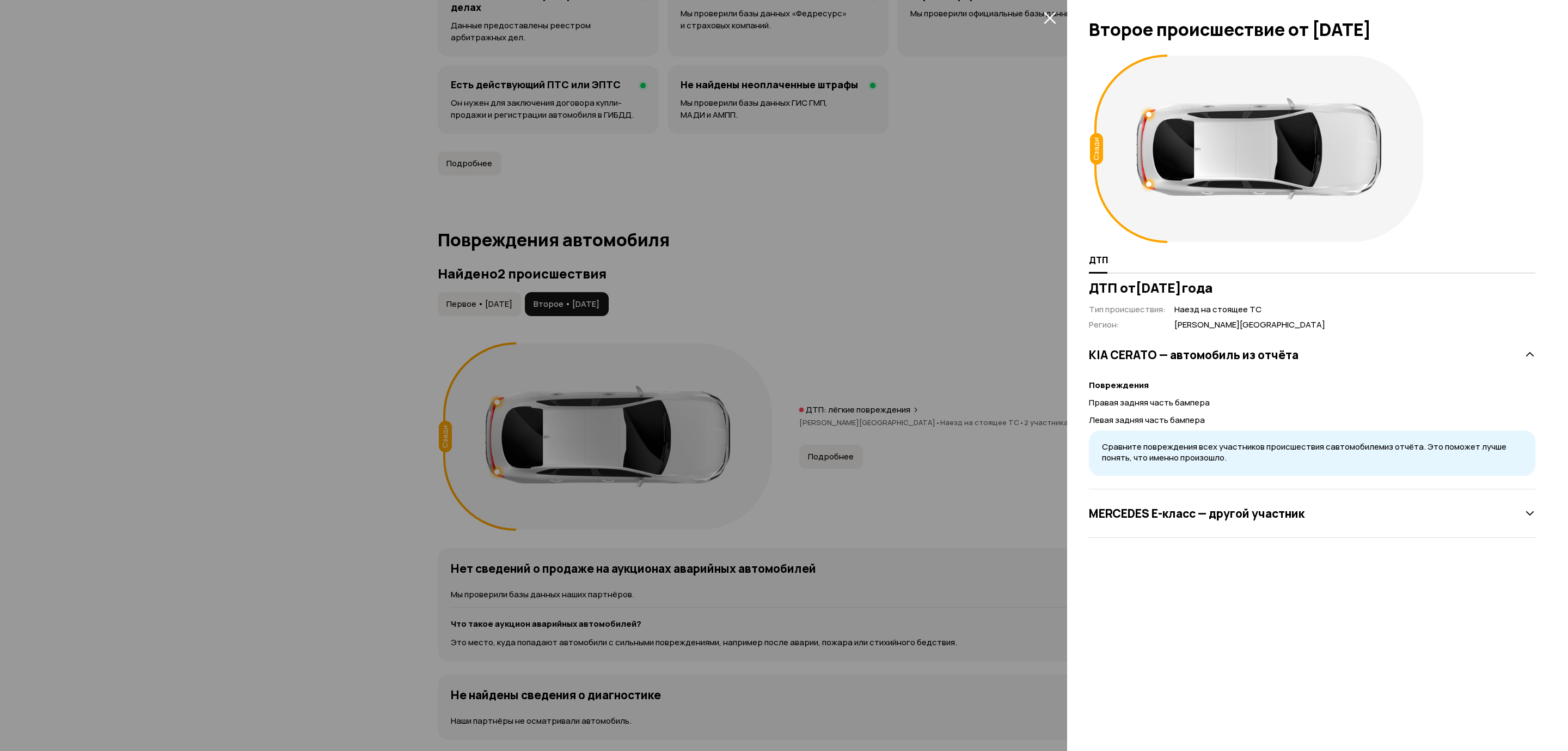
click at [1283, 528] on div "[PERSON_NAME] E-класс — другой участник" at bounding box center [1313, 513] width 447 height 49
click at [1287, 517] on h3 "[PERSON_NAME] E-класс — другой участник" at bounding box center [1197, 513] width 216 height 14
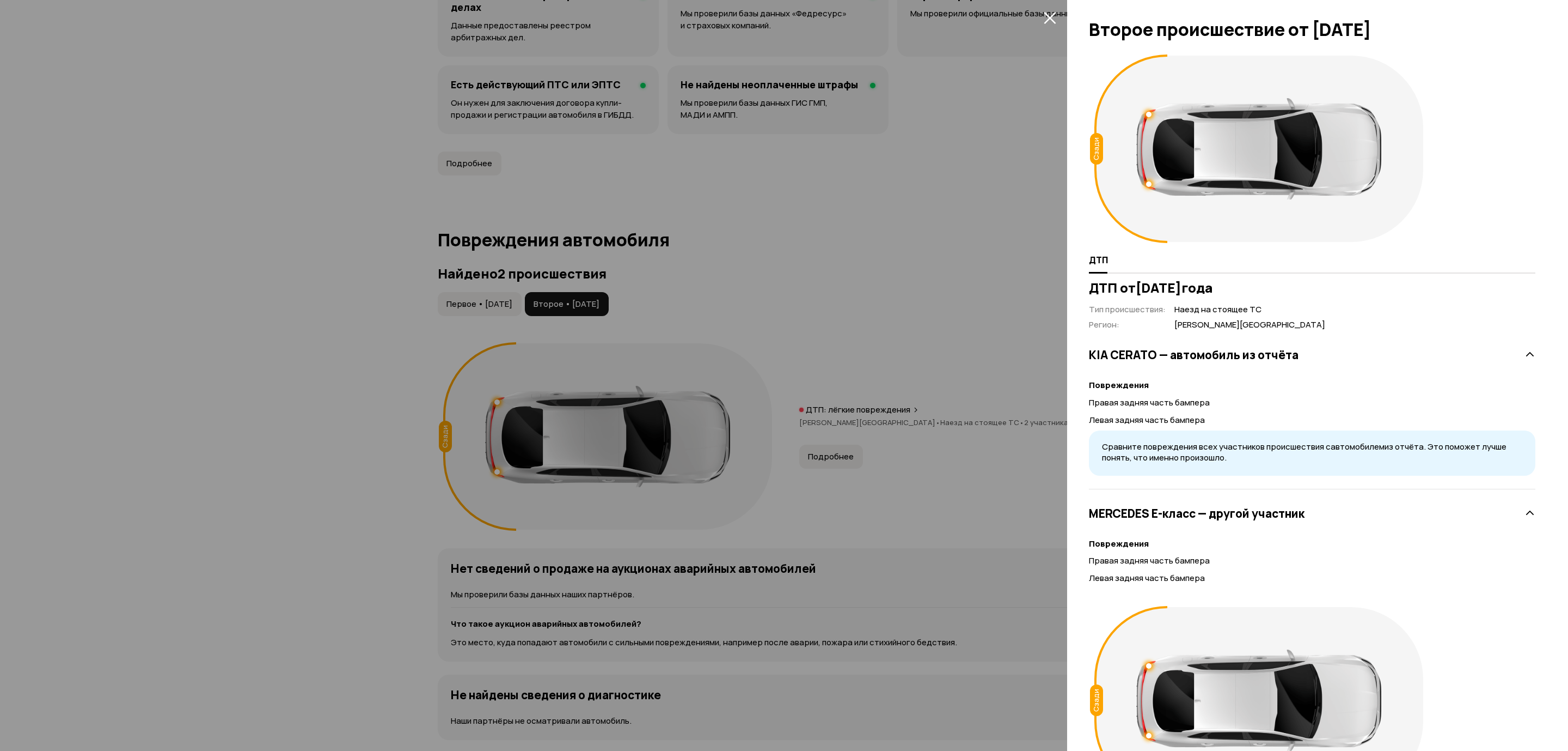
click at [992, 354] on div at bounding box center [784, 375] width 1568 height 751
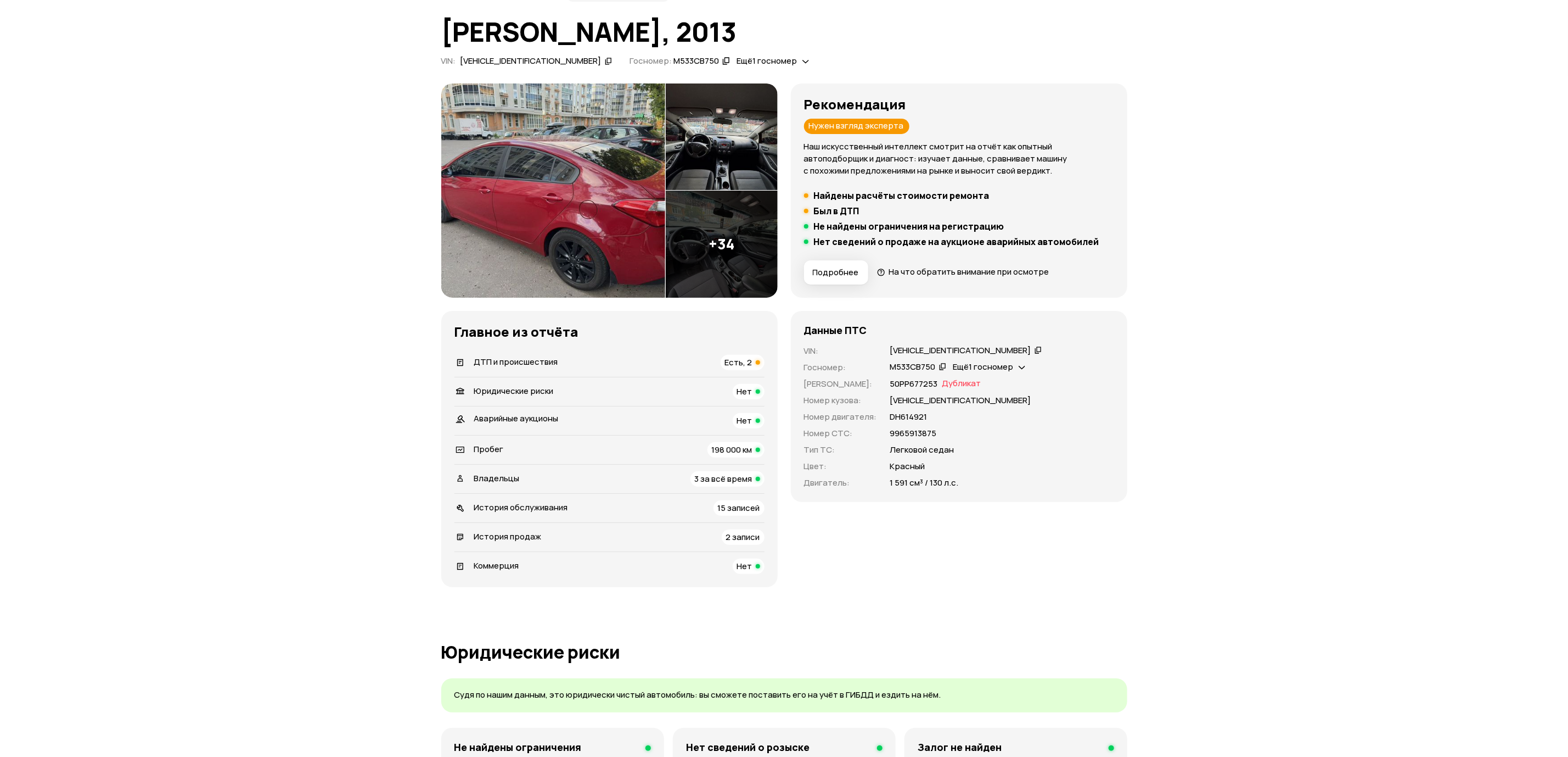
scroll to position [0, 0]
